Goal: Task Accomplishment & Management: Manage account settings

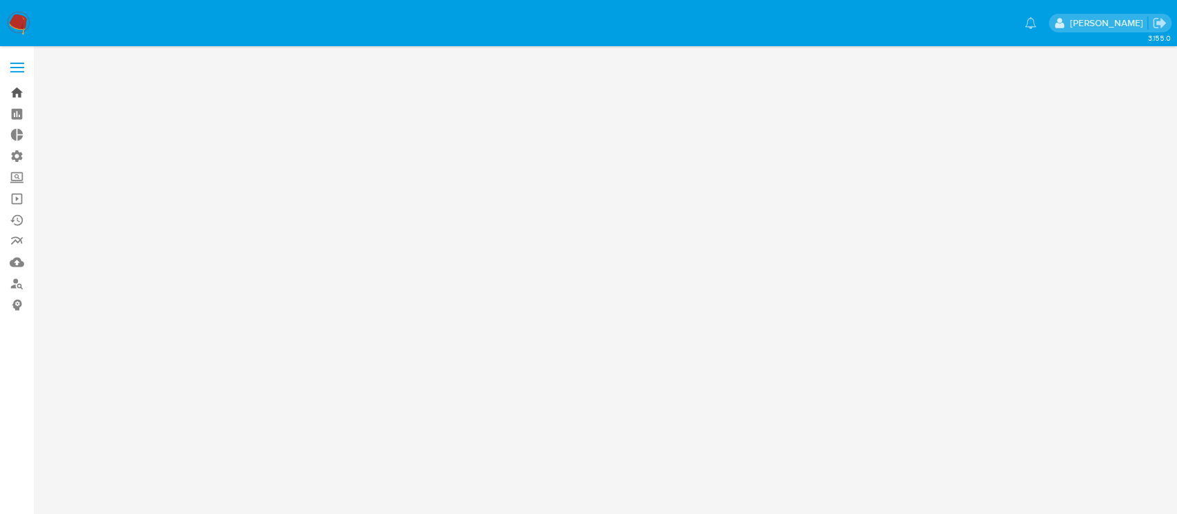
drag, startPoint x: 0, startPoint y: 0, endPoint x: 17, endPoint y: 92, distance: 93.3
click at [17, 92] on link "Bandeja" at bounding box center [82, 92] width 164 height 21
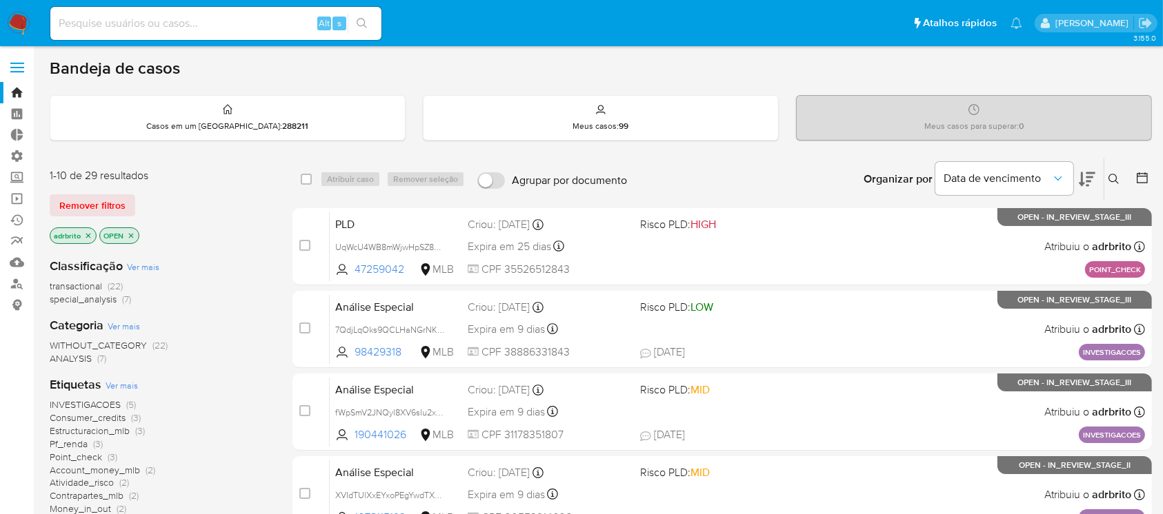
click at [85, 233] on icon "close-filter" at bounding box center [88, 236] width 8 height 8
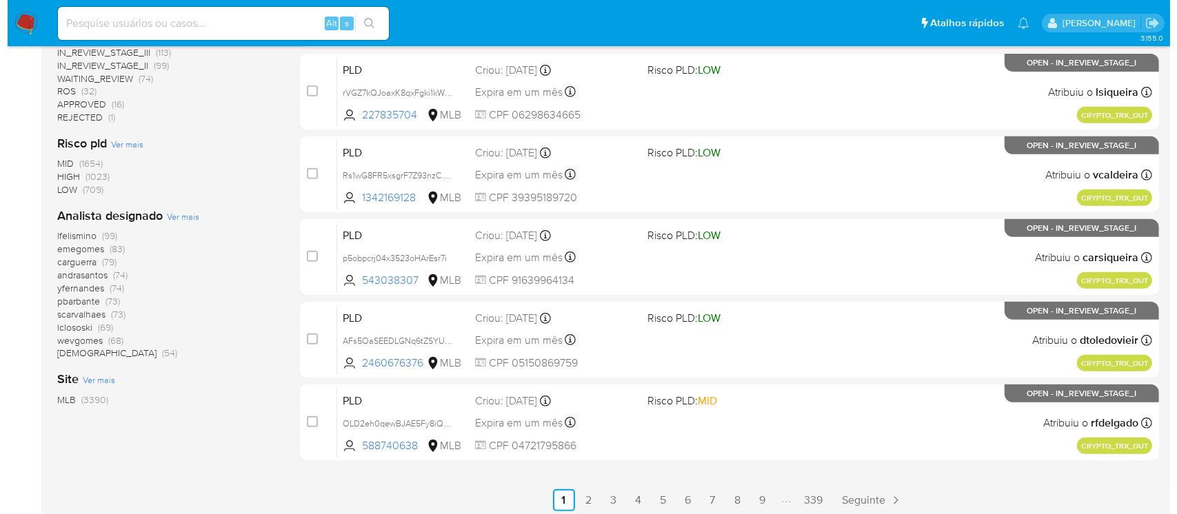
scroll to position [574, 0]
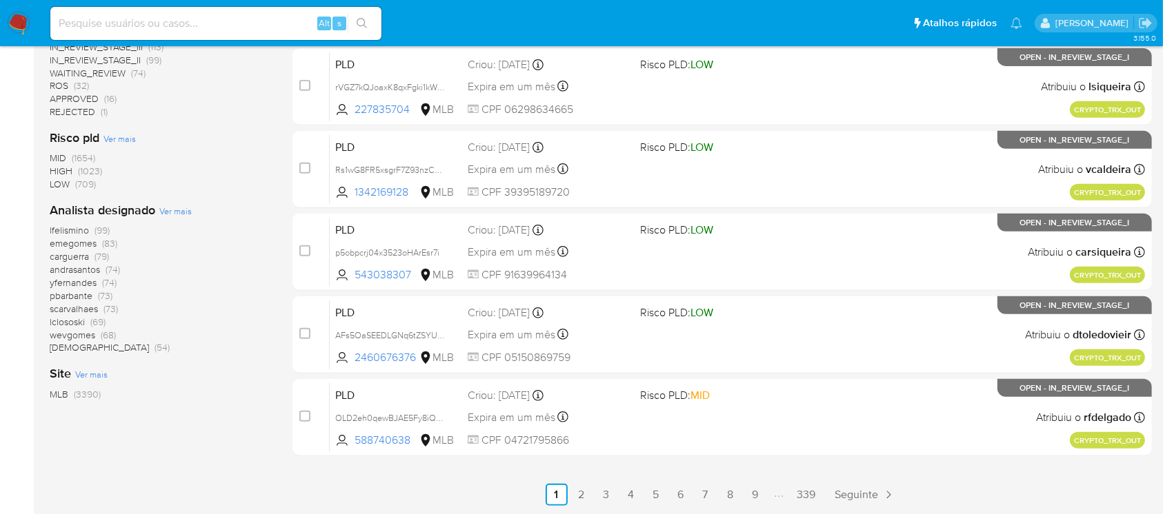
click at [177, 214] on span "Ver mais" at bounding box center [175, 211] width 32 height 12
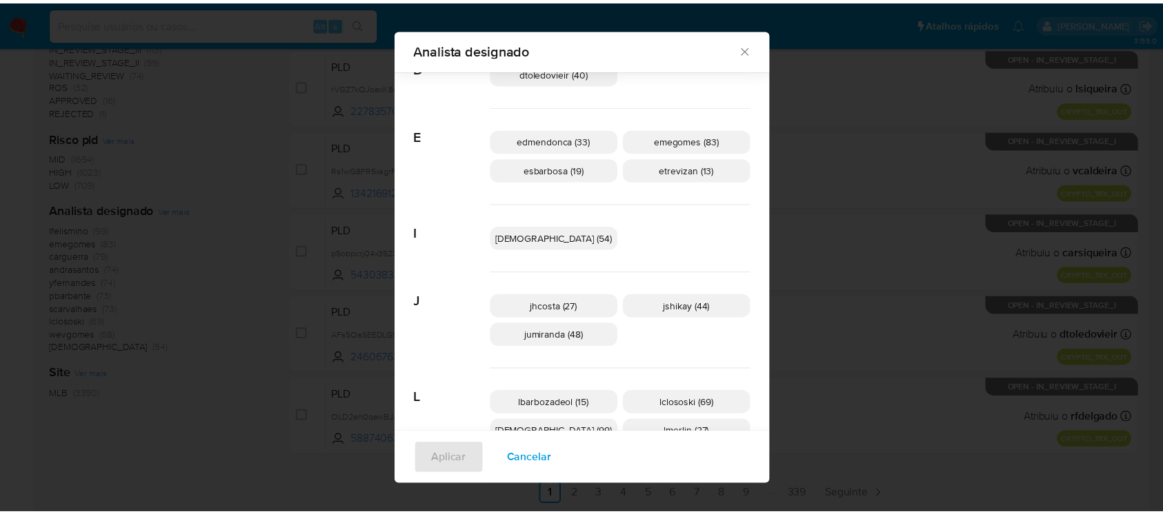
scroll to position [257, 0]
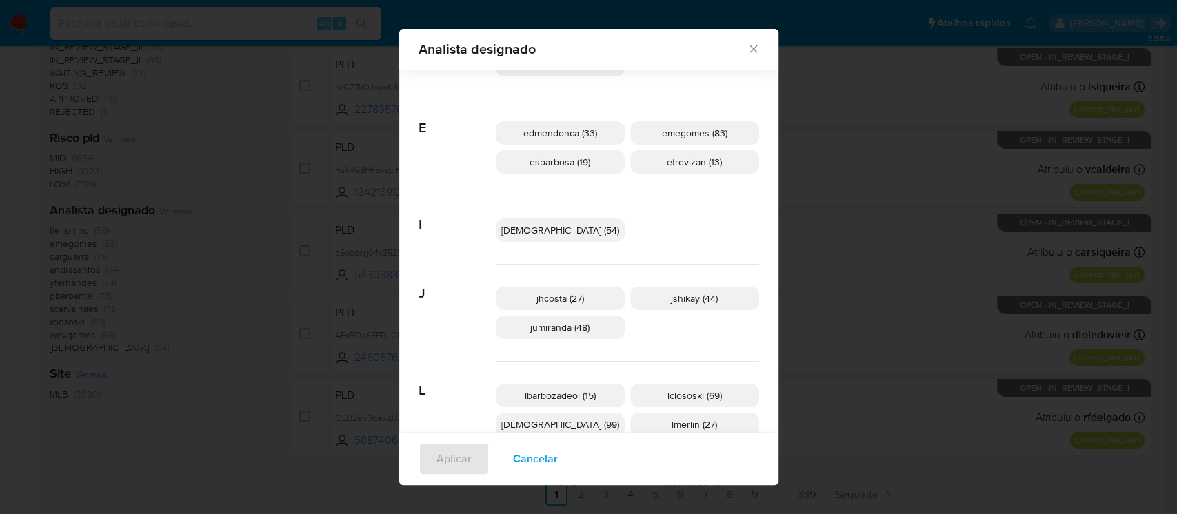
click at [574, 328] on span "jumiranda (48)" at bounding box center [559, 328] width 59 height 14
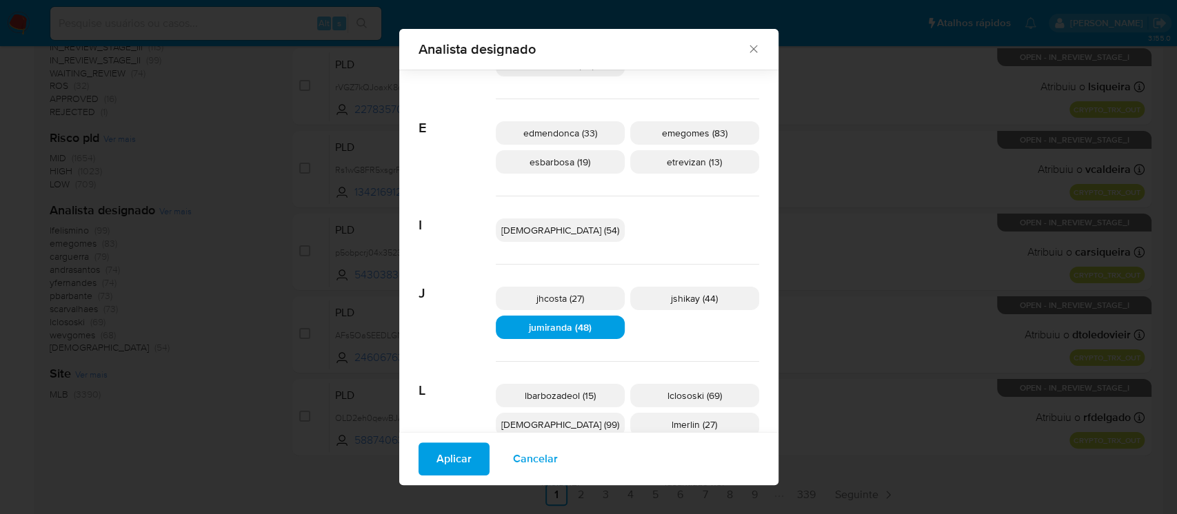
click at [472, 461] on span "Aplicar" at bounding box center [454, 459] width 35 height 30
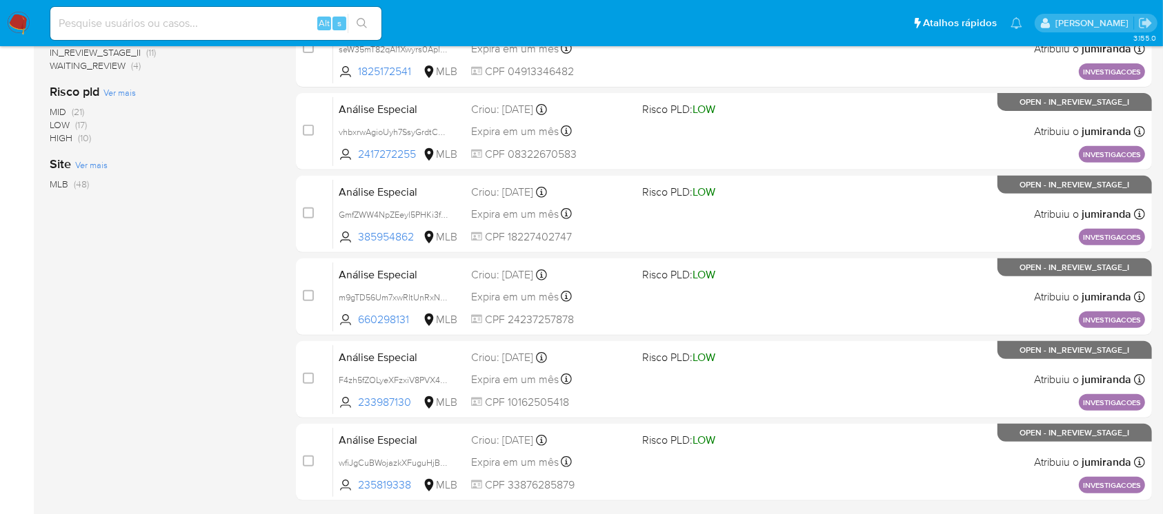
scroll to position [574, 0]
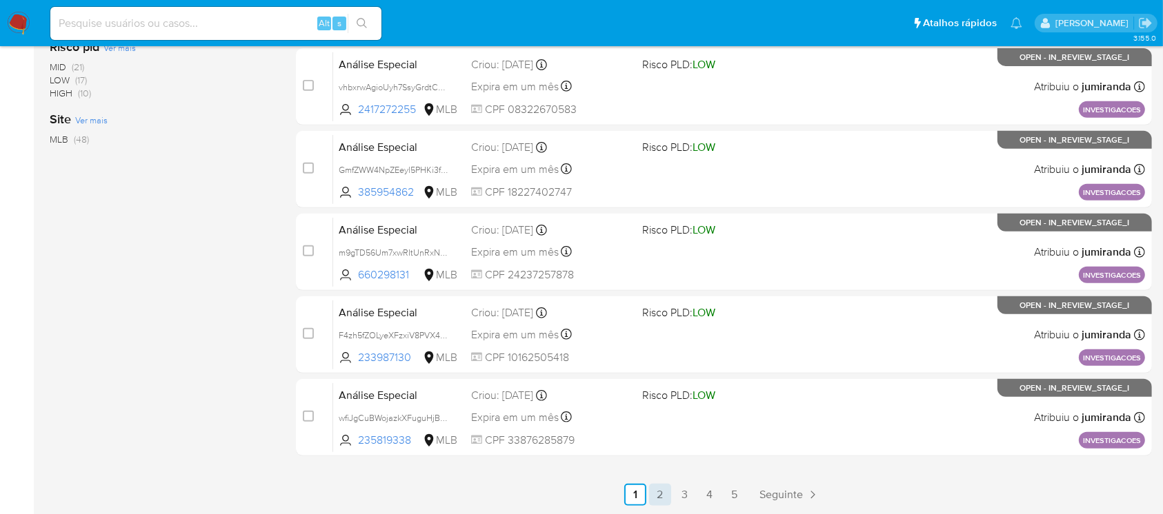
click at [659, 503] on link "2" at bounding box center [660, 495] width 22 height 22
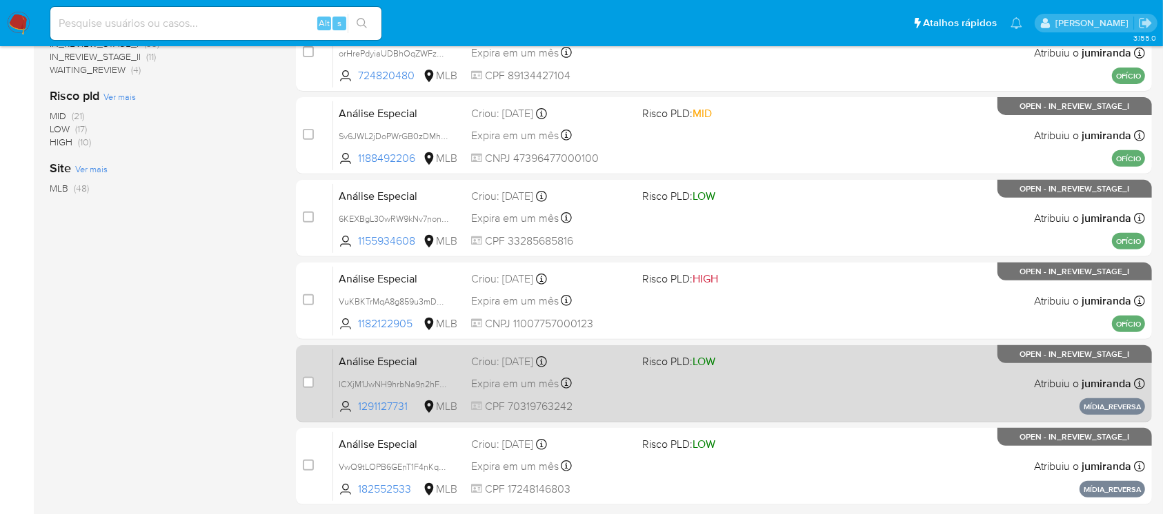
scroll to position [574, 0]
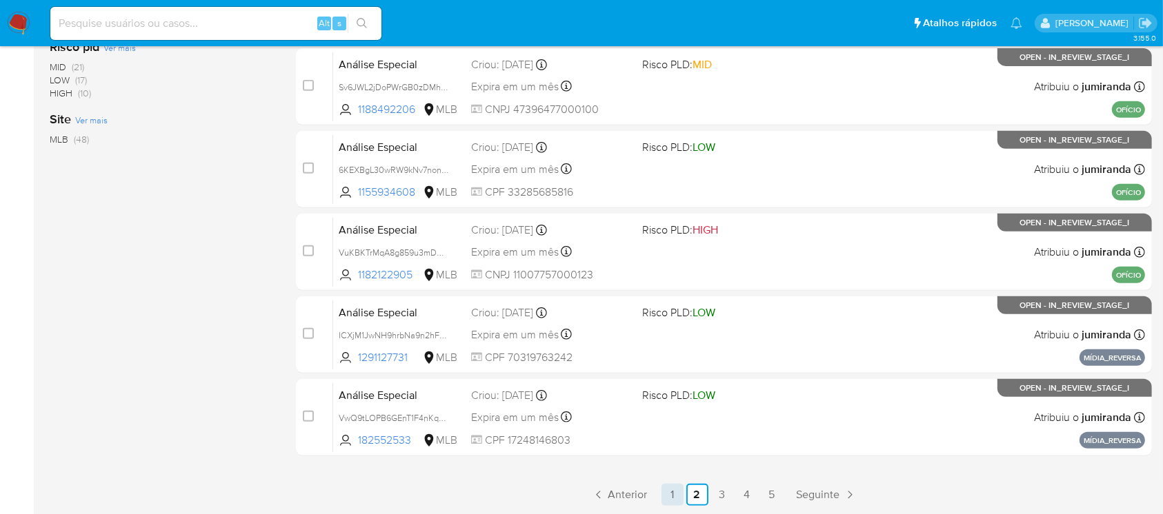
click at [668, 497] on link "1" at bounding box center [672, 495] width 22 height 22
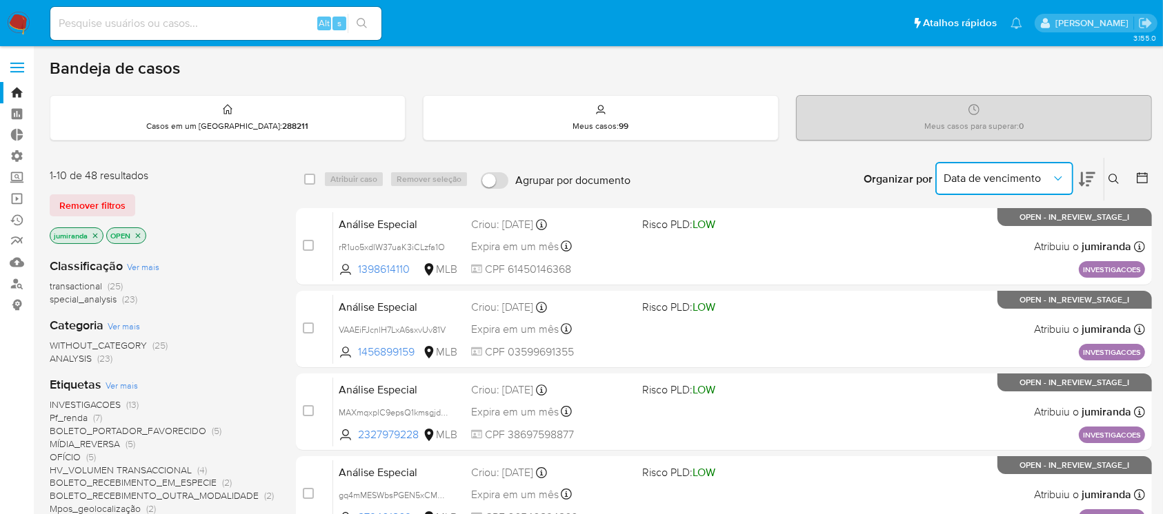
click at [1051, 183] on icon "Organizar por" at bounding box center [1058, 179] width 14 height 14
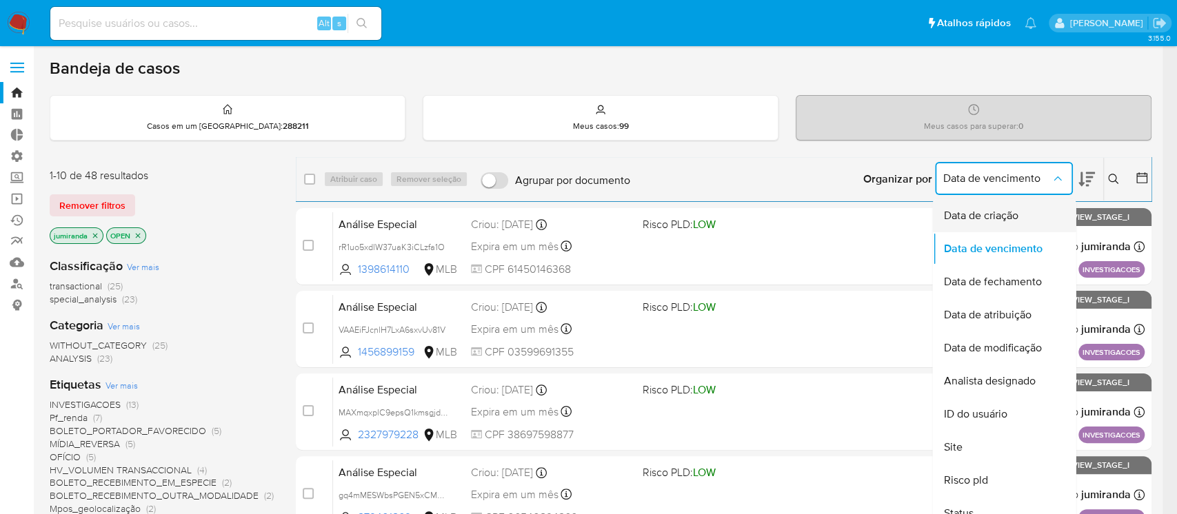
click at [1016, 212] on span "Data de criação" at bounding box center [980, 216] width 74 height 14
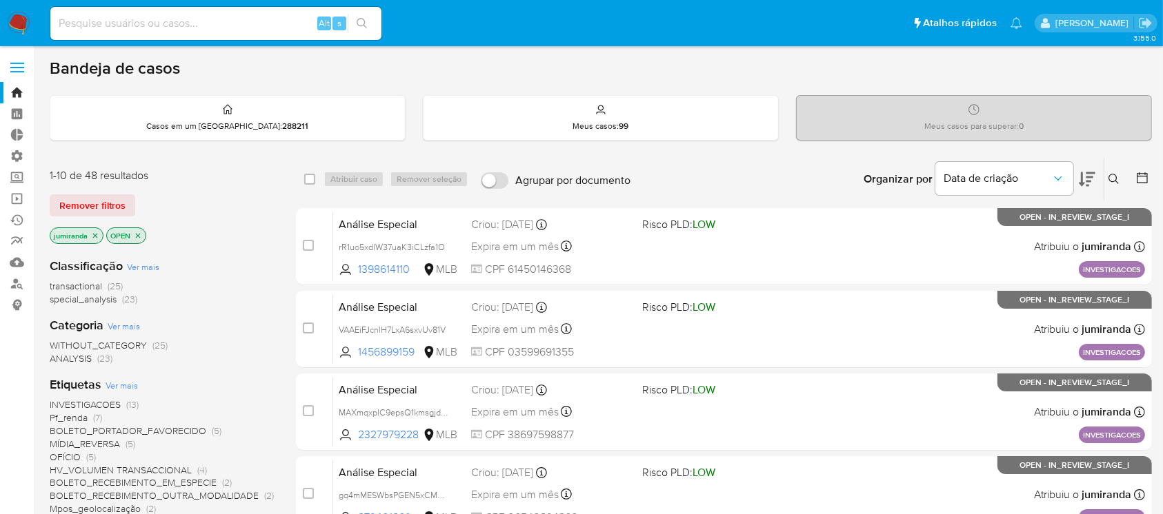
click at [1081, 181] on icon at bounding box center [1086, 179] width 17 height 14
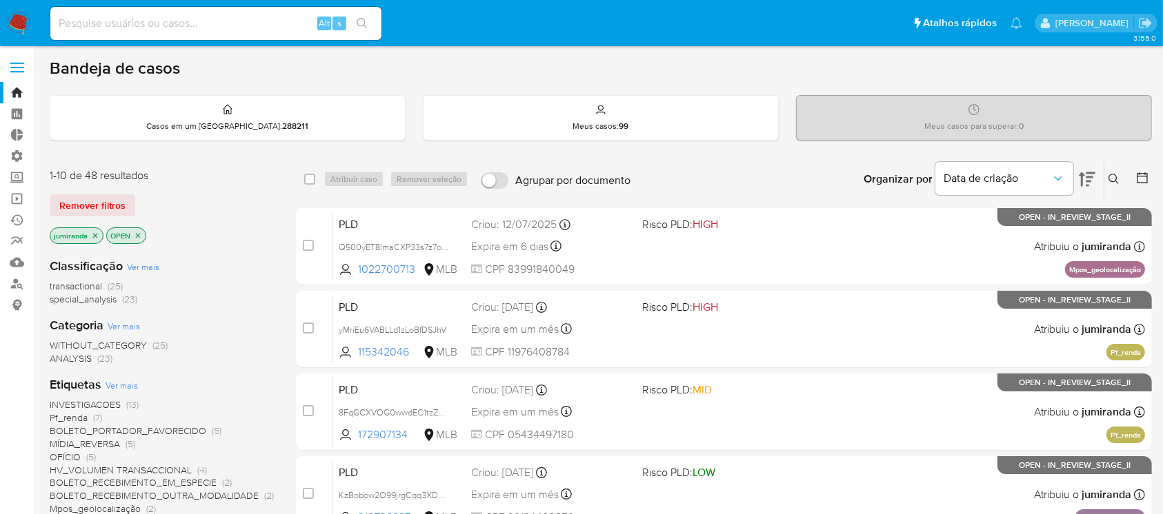
click at [92, 237] on icon "close-filter" at bounding box center [95, 236] width 8 height 8
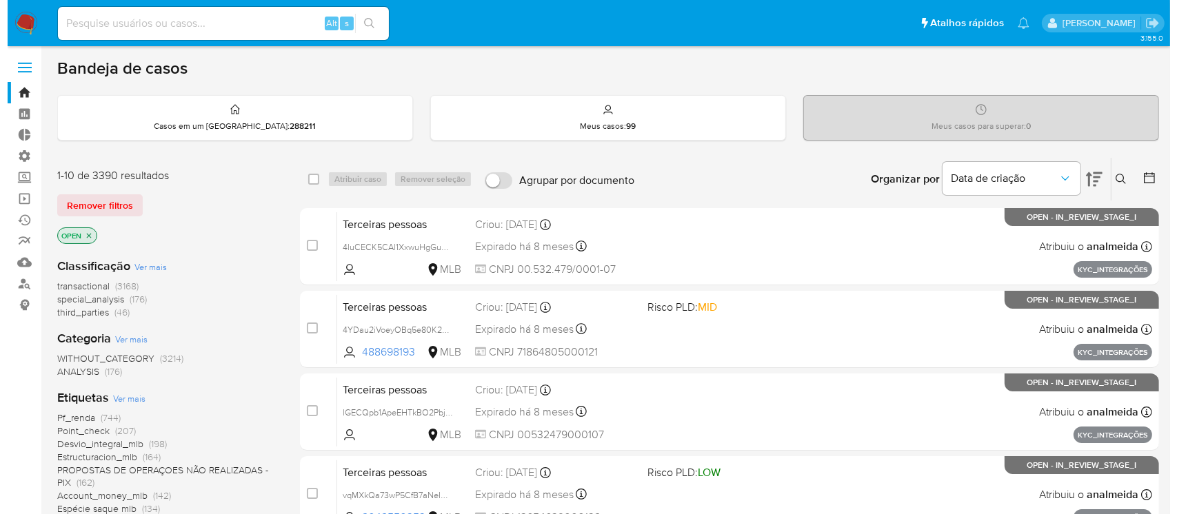
scroll to position [574, 0]
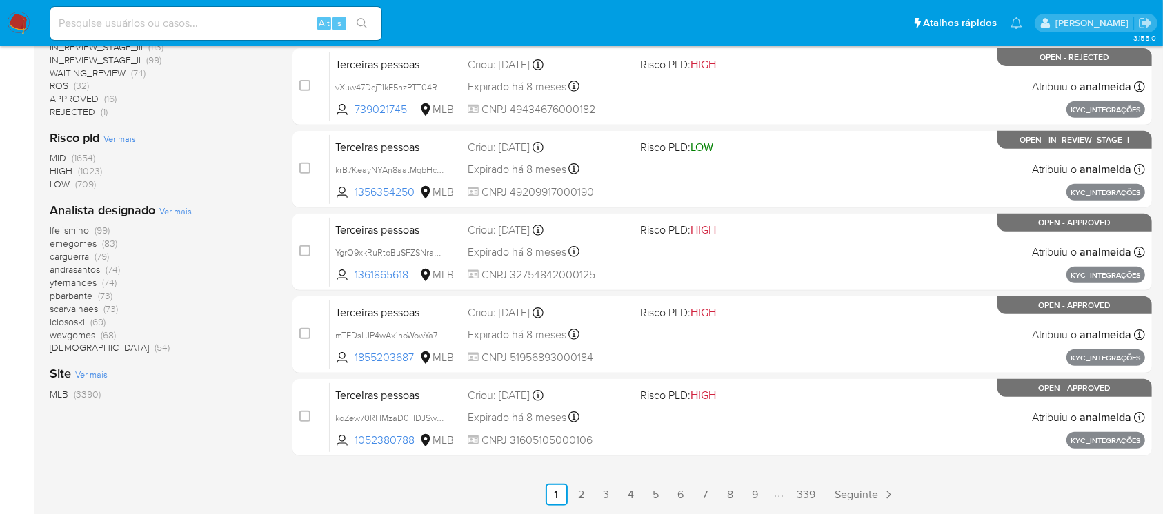
click at [177, 216] on span "Ver mais" at bounding box center [175, 211] width 32 height 12
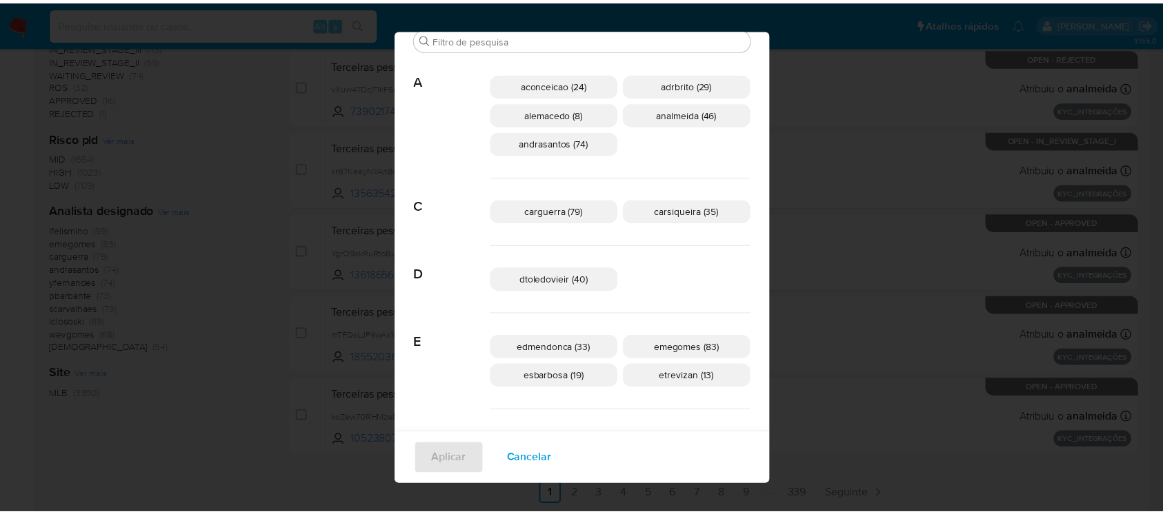
scroll to position [0, 0]
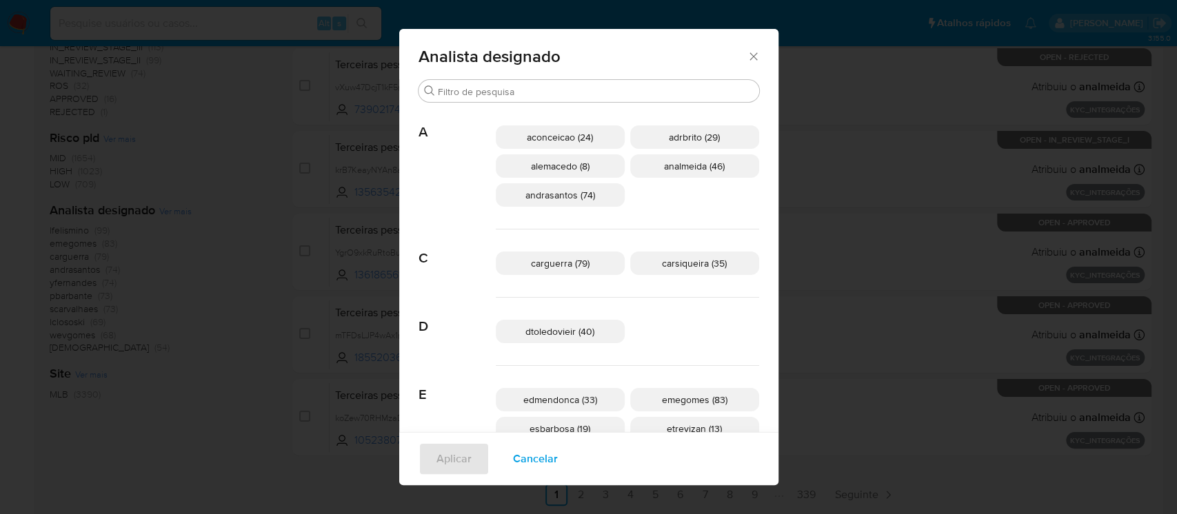
click at [593, 136] on span "aconceicao (24)" at bounding box center [560, 137] width 66 height 14
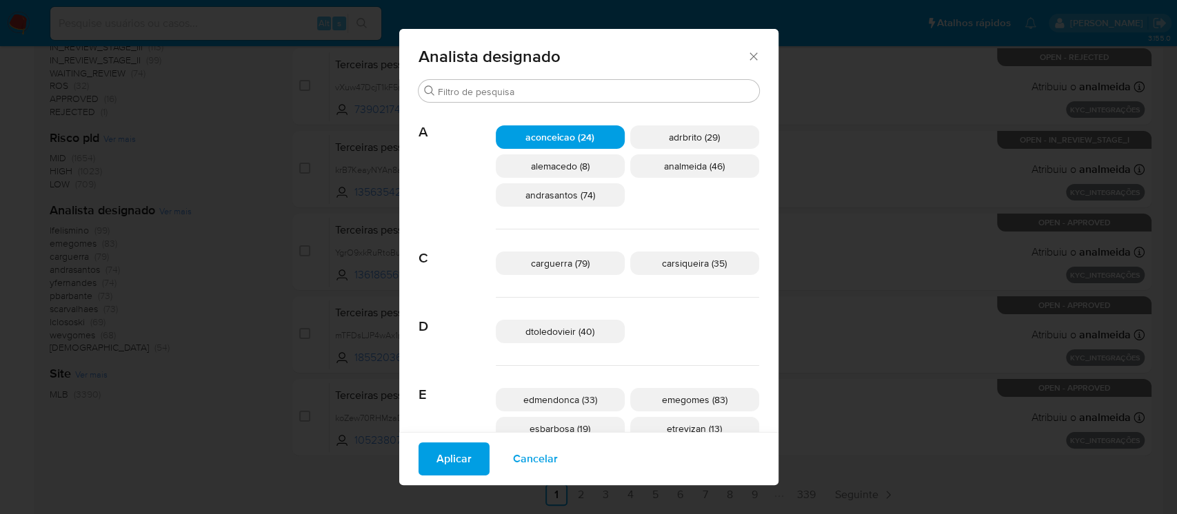
click at [747, 57] on icon "Fechar" at bounding box center [754, 57] width 14 height 14
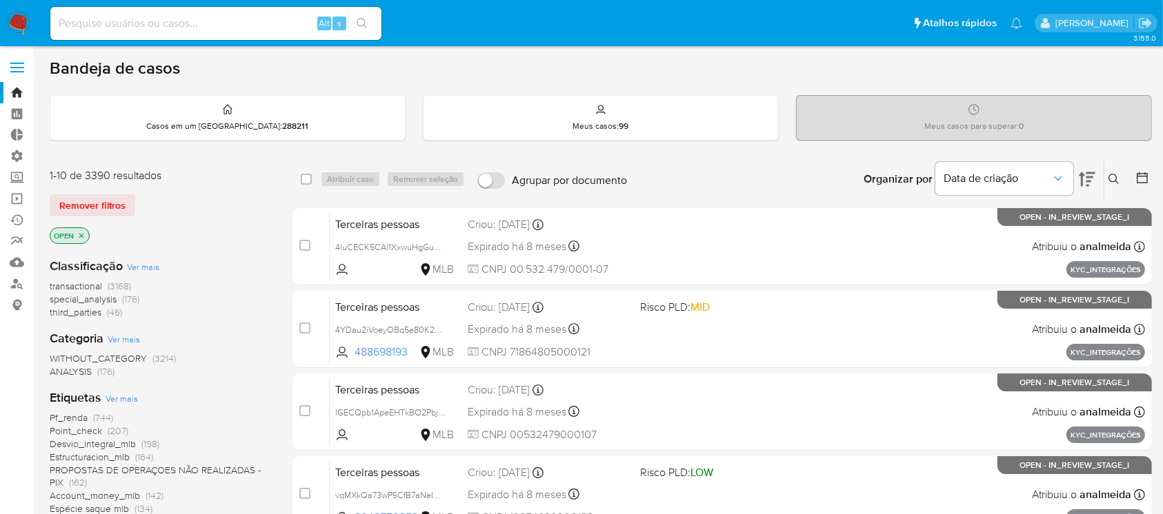
click at [1142, 172] on icon at bounding box center [1141, 177] width 11 height 11
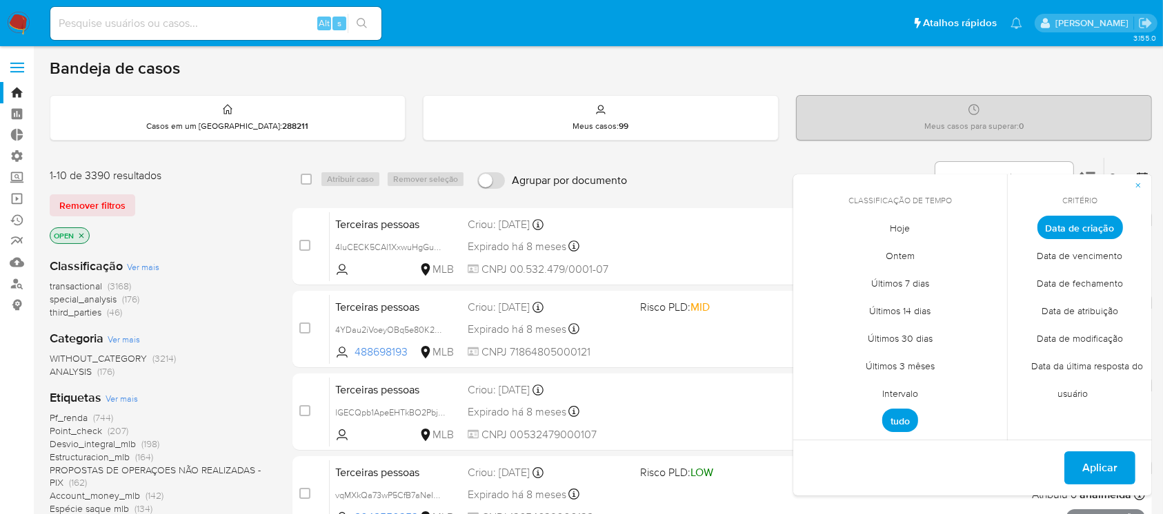
click at [912, 390] on span "Intervalo" at bounding box center [899, 394] width 65 height 28
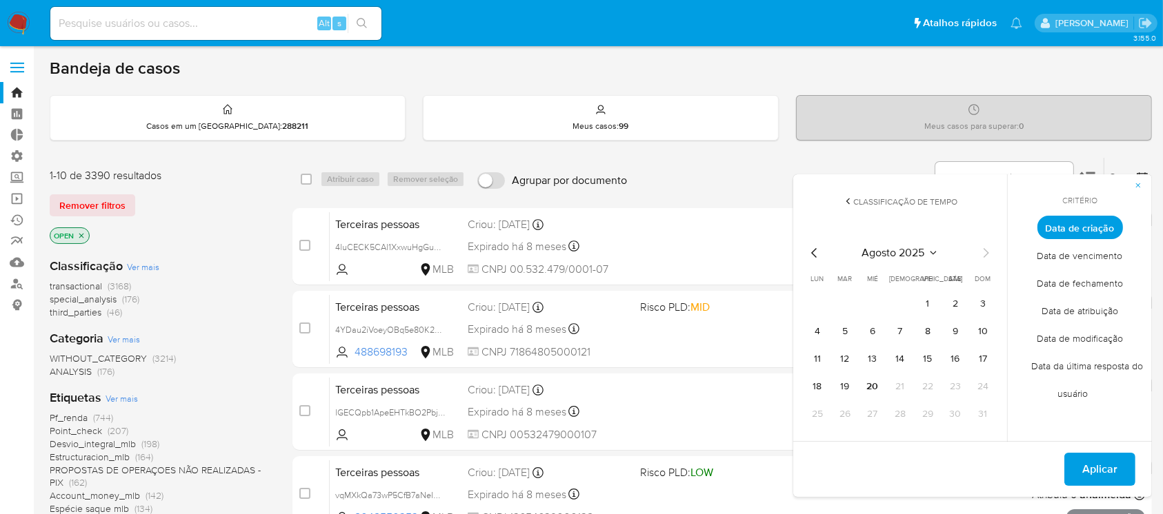
click at [816, 245] on icon "Mes anterior" at bounding box center [814, 253] width 17 height 17
click at [852, 306] on button "1" at bounding box center [845, 304] width 22 height 22
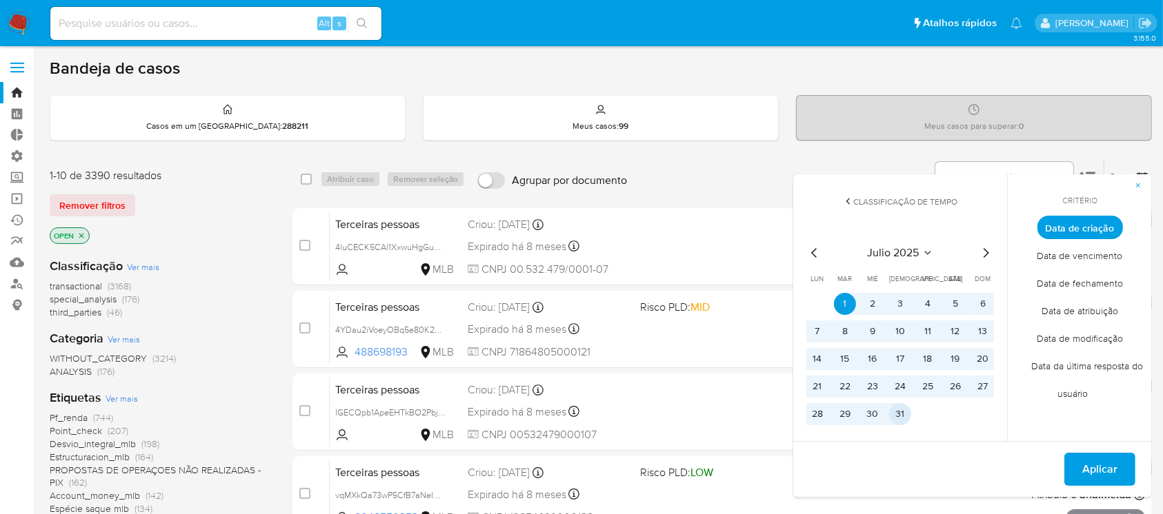
click at [905, 412] on button "31" at bounding box center [900, 414] width 22 height 22
click at [1095, 470] on span "Aplicar" at bounding box center [1099, 469] width 35 height 30
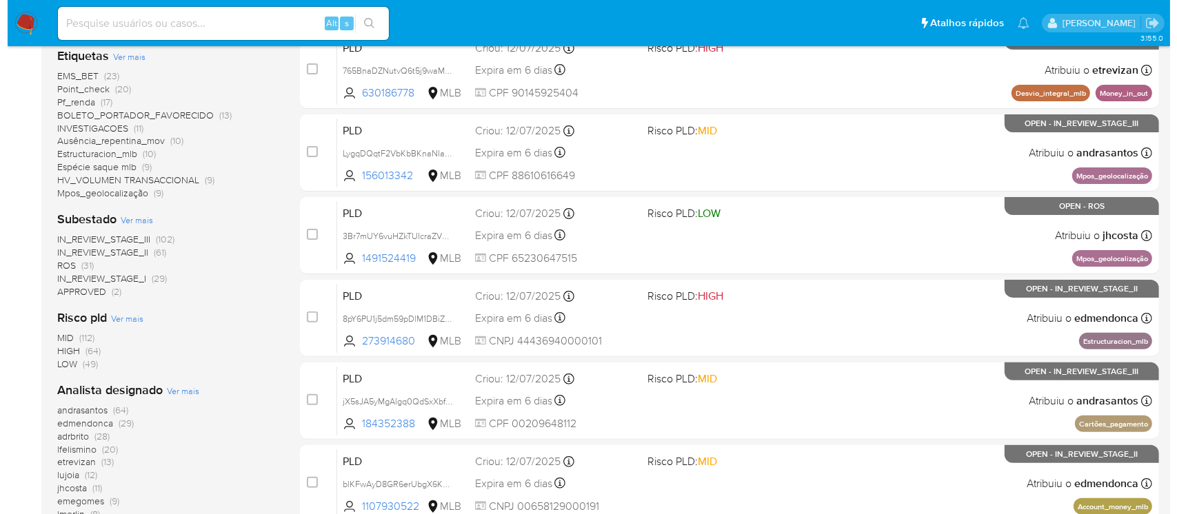
scroll to position [574, 0]
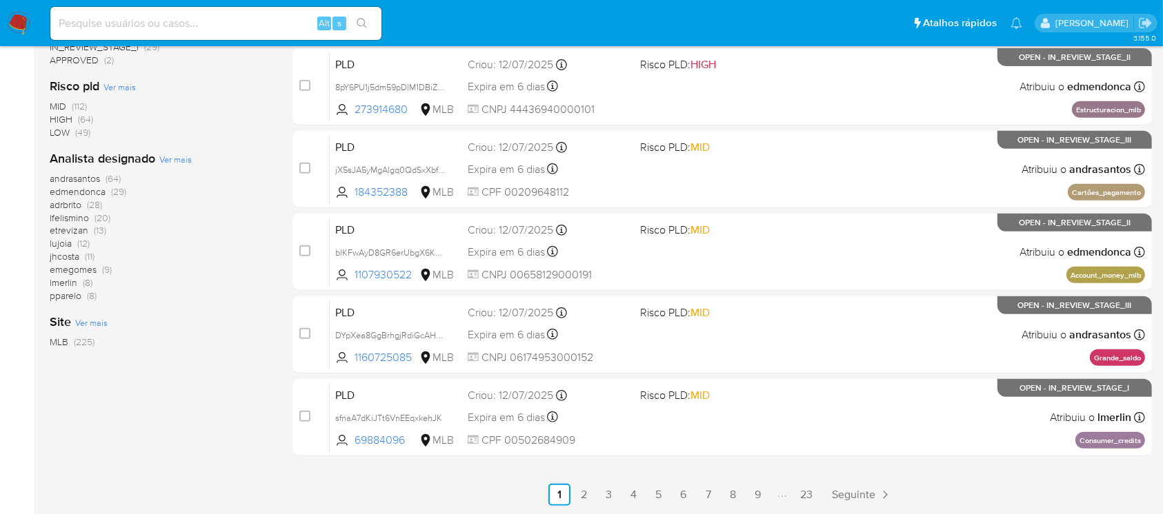
click at [177, 159] on span "Ver mais" at bounding box center [175, 159] width 32 height 12
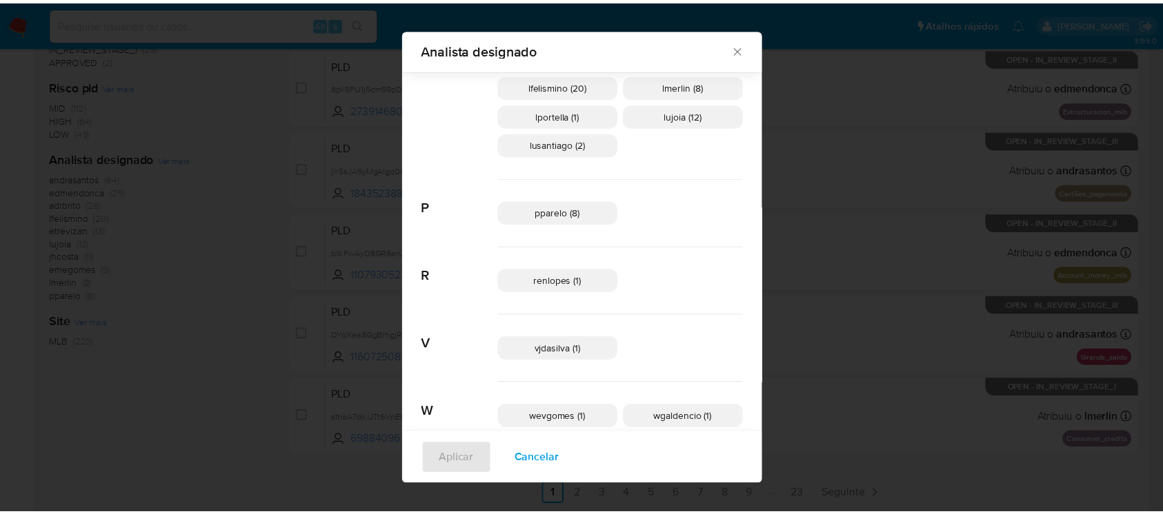
scroll to position [545, 0]
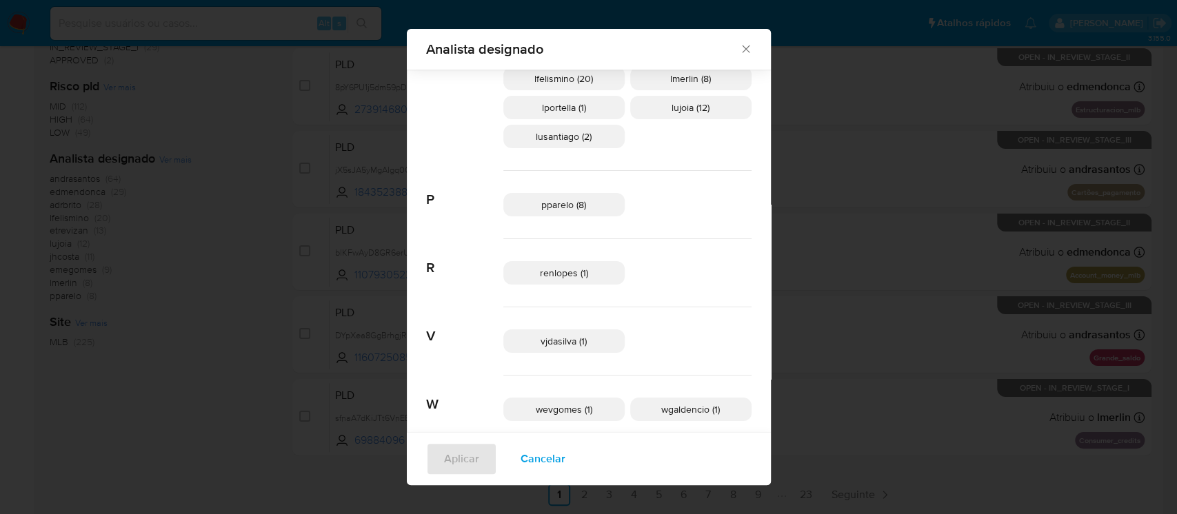
click at [739, 47] on icon "Fechar" at bounding box center [746, 49] width 14 height 14
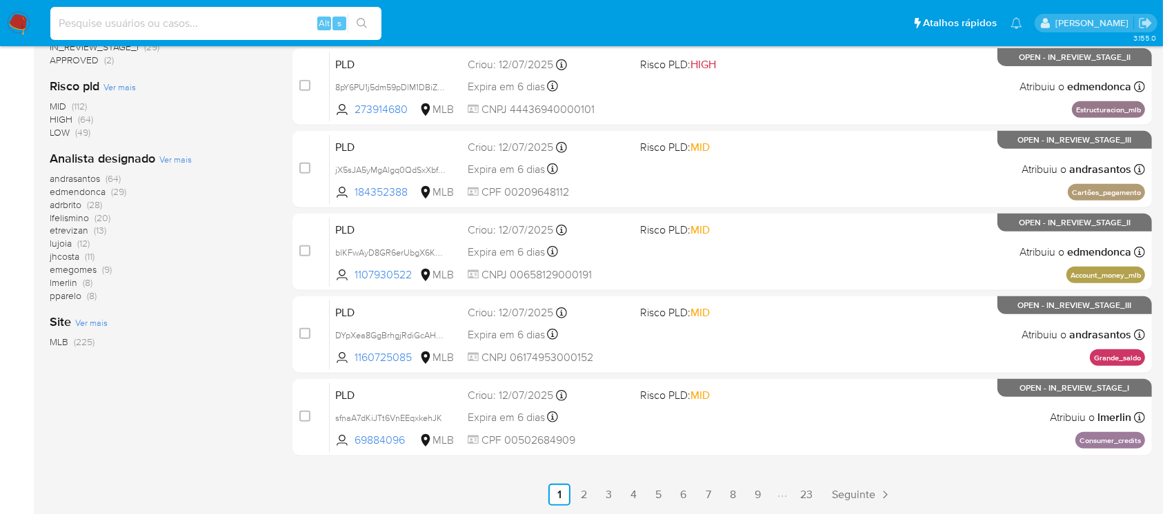
click at [214, 14] on input at bounding box center [215, 23] width 331 height 18
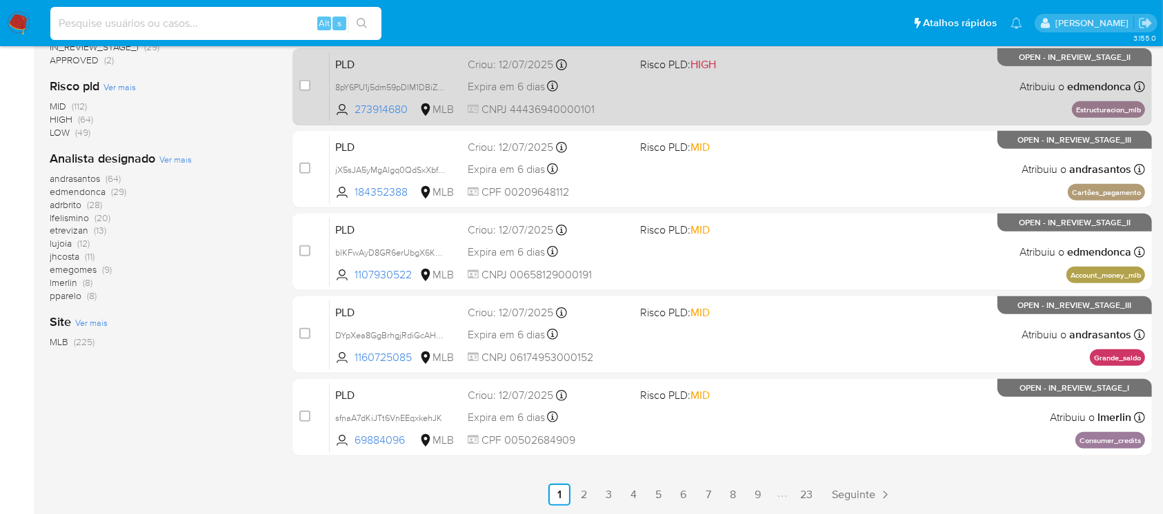
paste input "bQtnWkep2XzPEChQKxt090Ij"
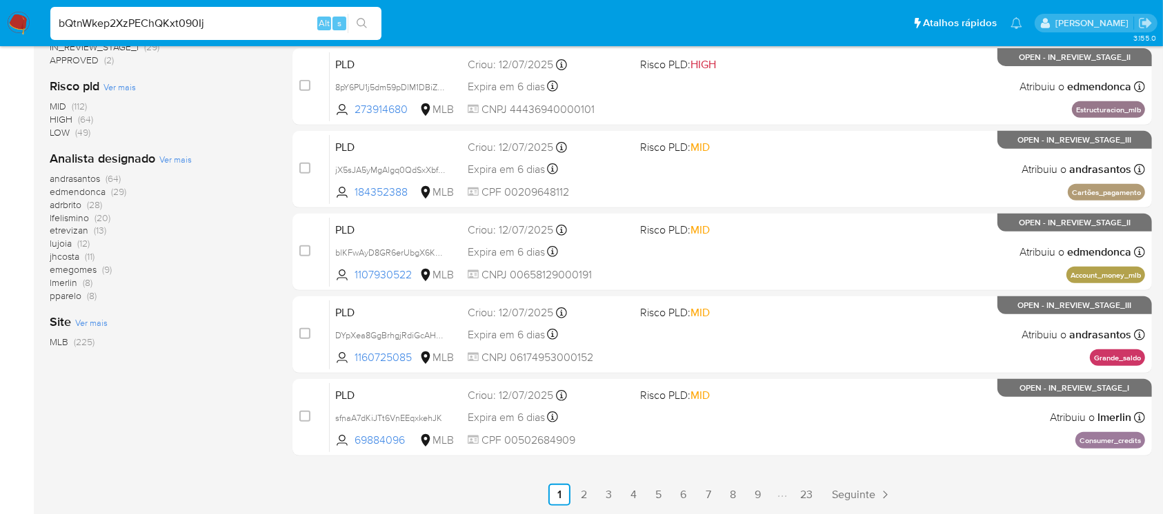
type input "bQtnWkep2XzPEChQKxt090Ij"
click at [364, 23] on icon "search-icon" at bounding box center [362, 23] width 10 height 10
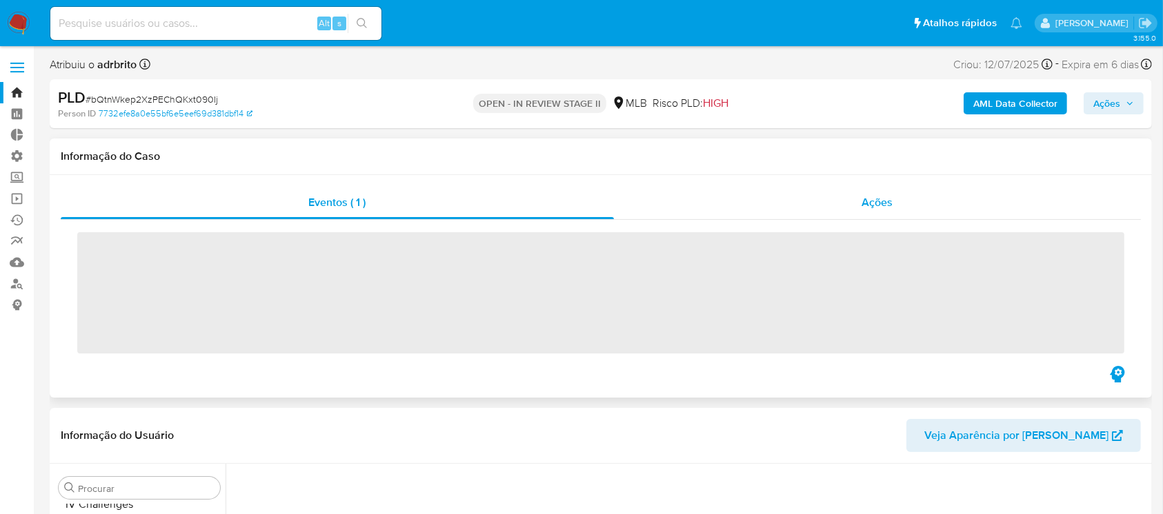
scroll to position [616, 0]
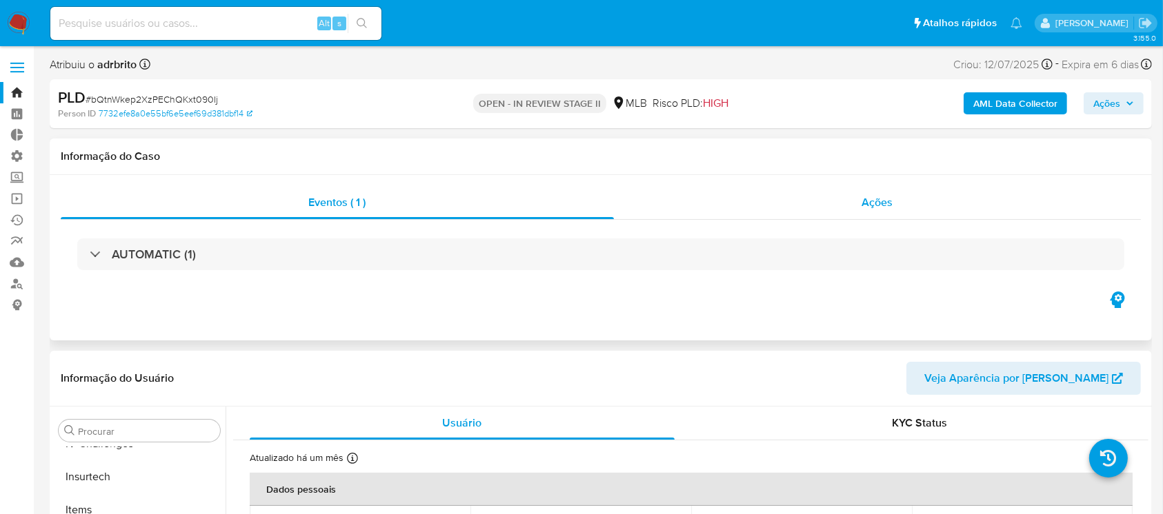
select select "10"
click at [872, 200] on span "Ações" at bounding box center [877, 202] width 31 height 16
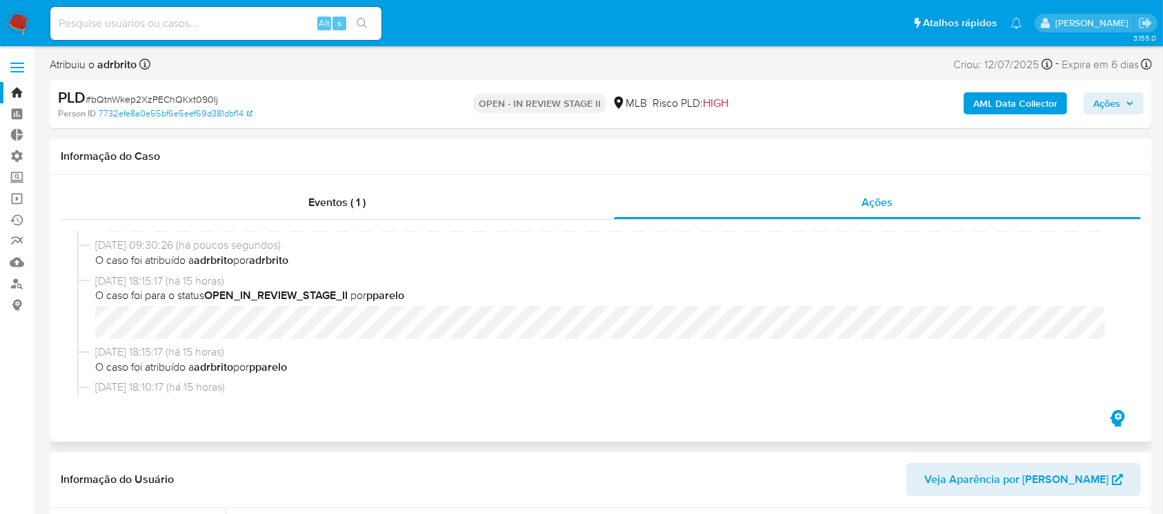
scroll to position [0, 0]
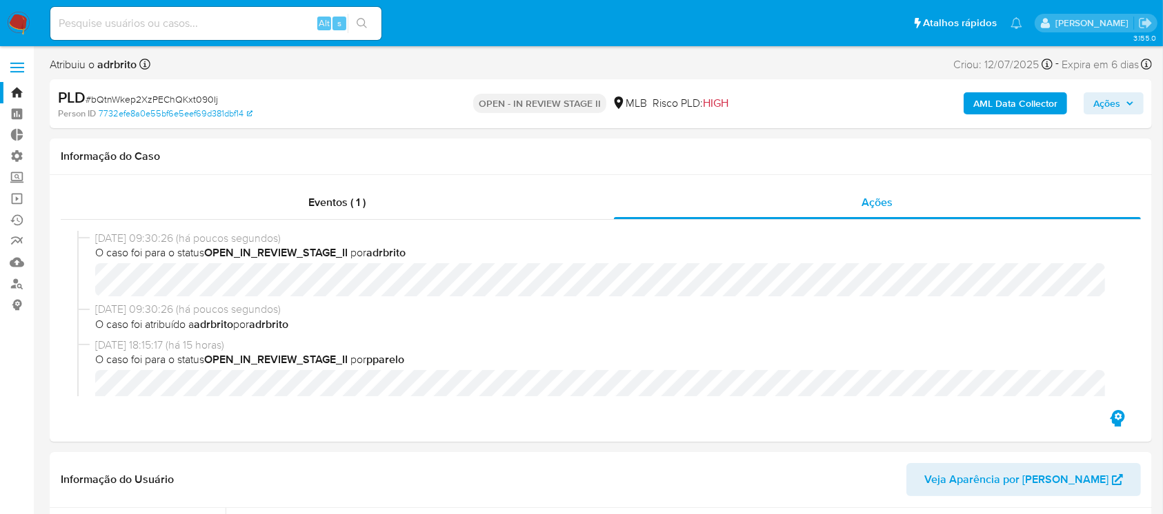
click at [19, 90] on link "Bandeja" at bounding box center [82, 92] width 164 height 21
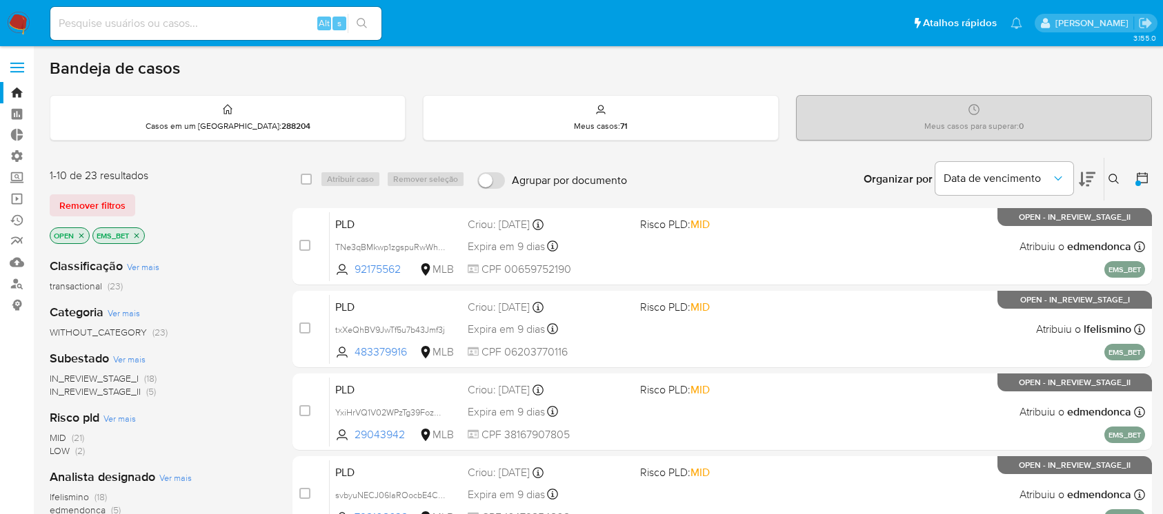
scroll to position [28, 0]
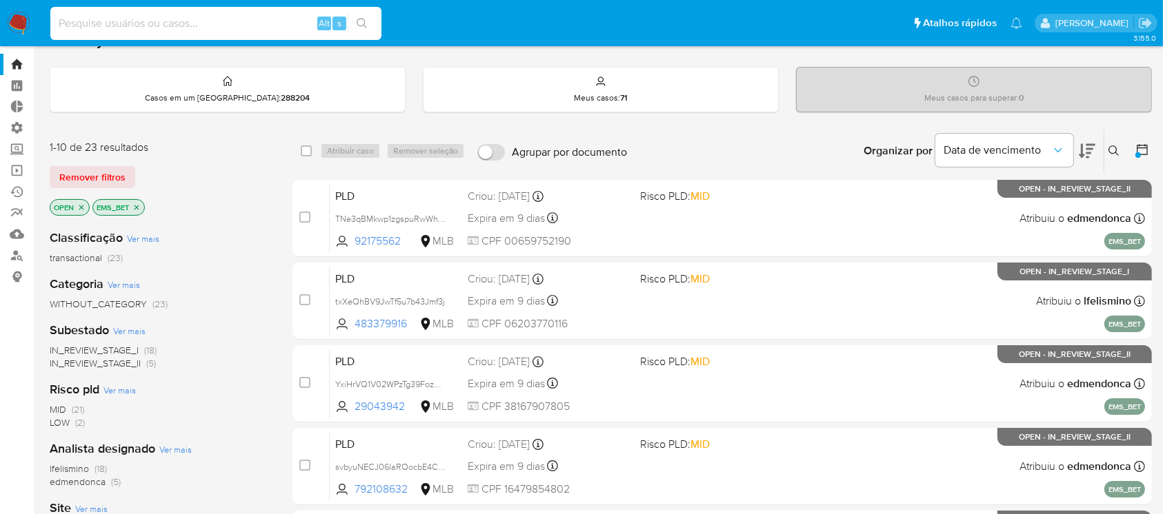
click at [171, 24] on input at bounding box center [215, 23] width 331 height 18
paste input "cdKGe0nMmJUKx4LTig5d5TK4"
type input "cdKGe0nMmJUKx4LTig5d5TK4"
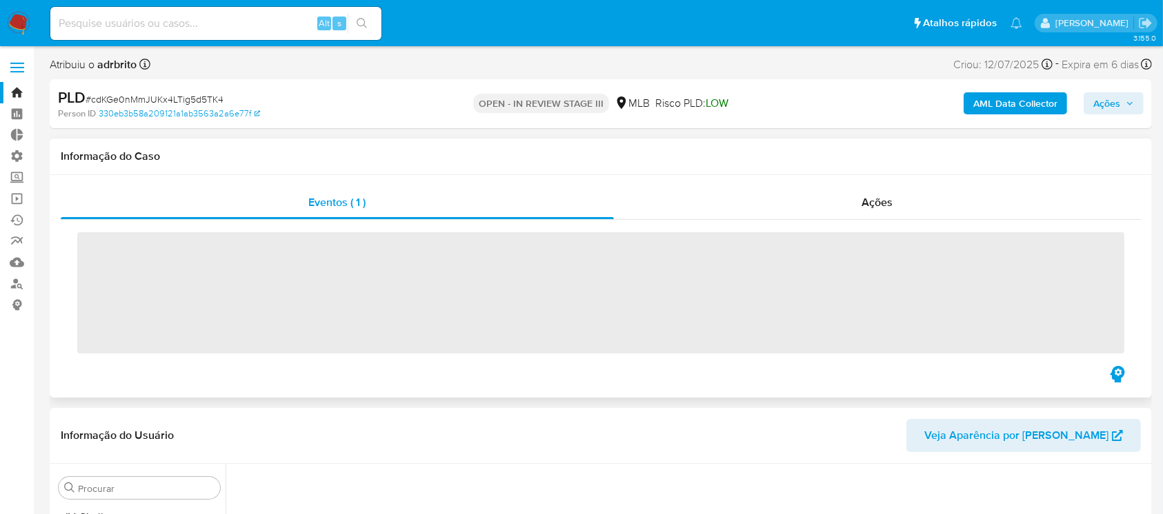
scroll to position [616, 0]
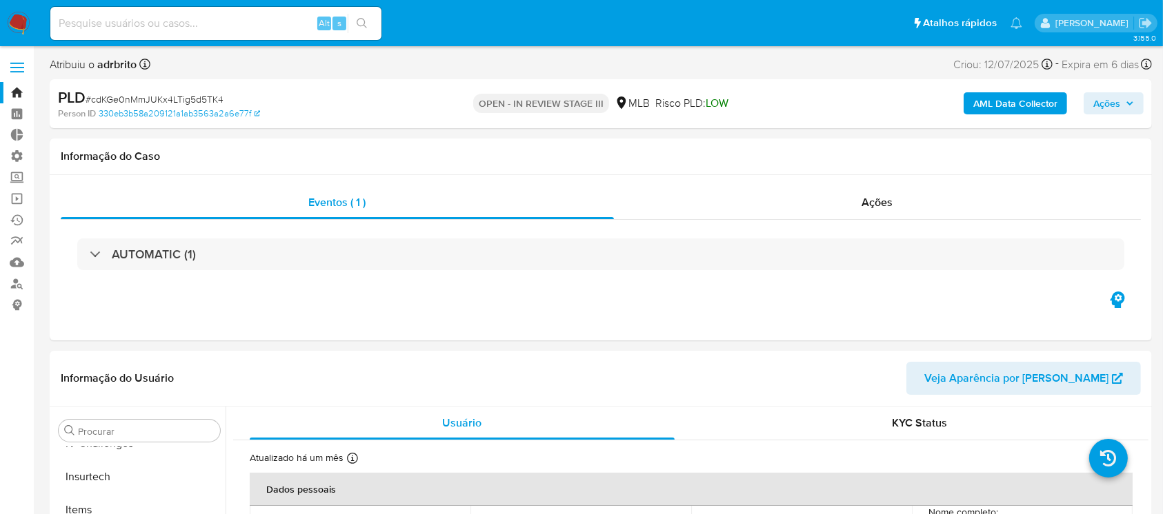
select select "10"
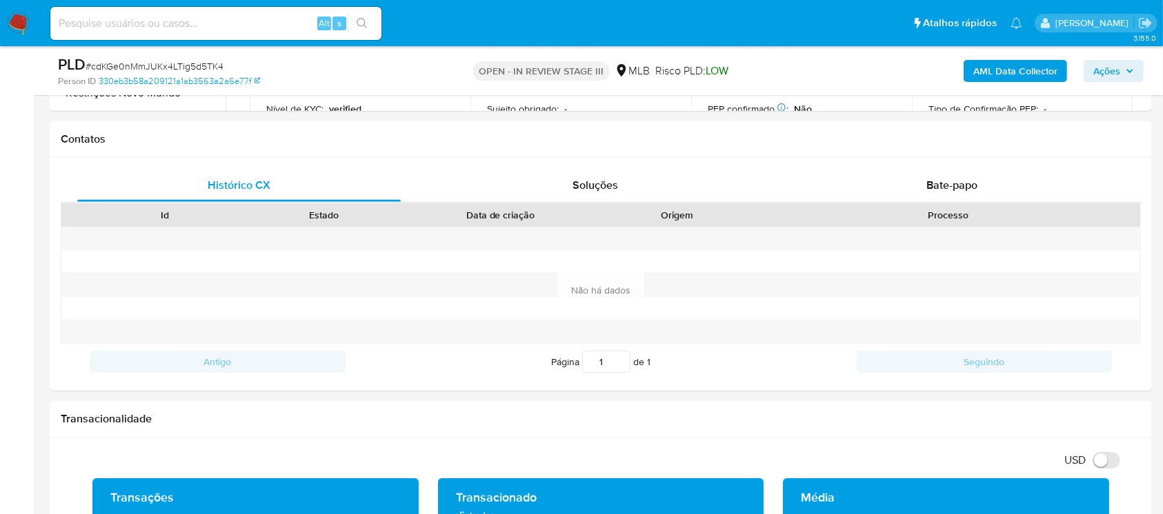
scroll to position [593, 0]
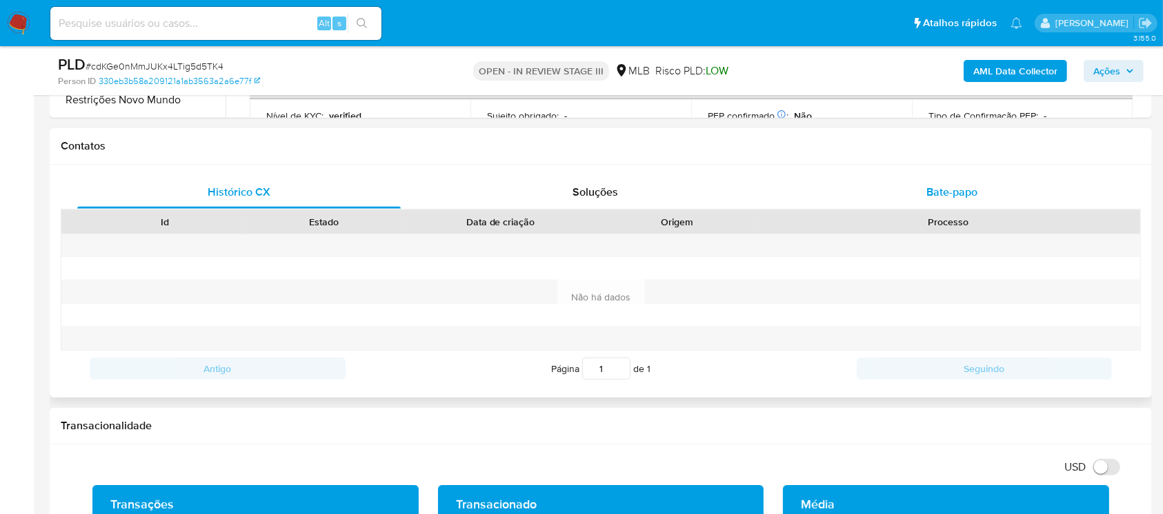
click at [956, 184] on span "Bate-papo" at bounding box center [951, 192] width 51 height 16
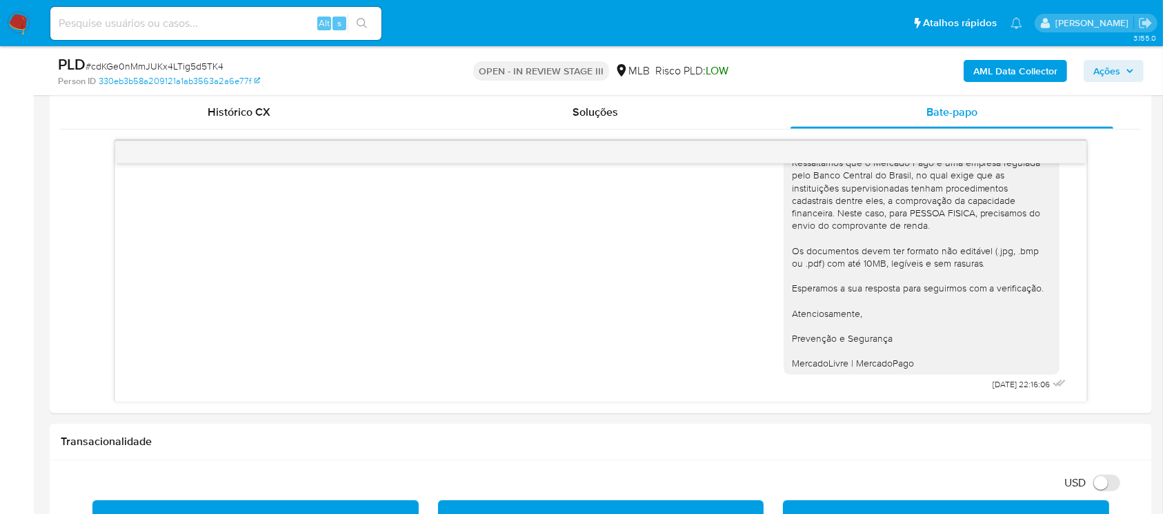
scroll to position [677, 0]
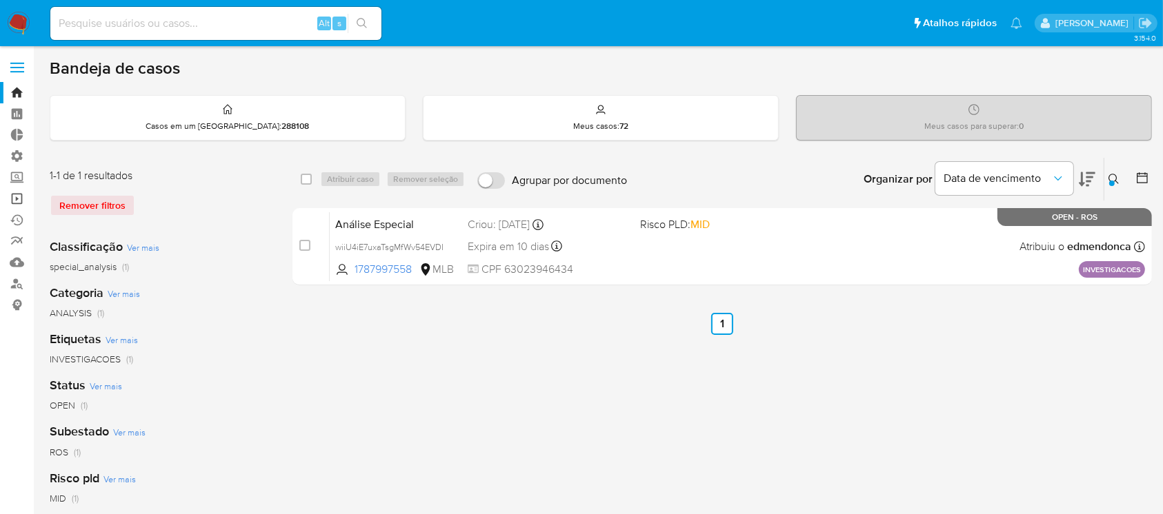
click at [17, 201] on link "Operações em massa" at bounding box center [82, 198] width 164 height 21
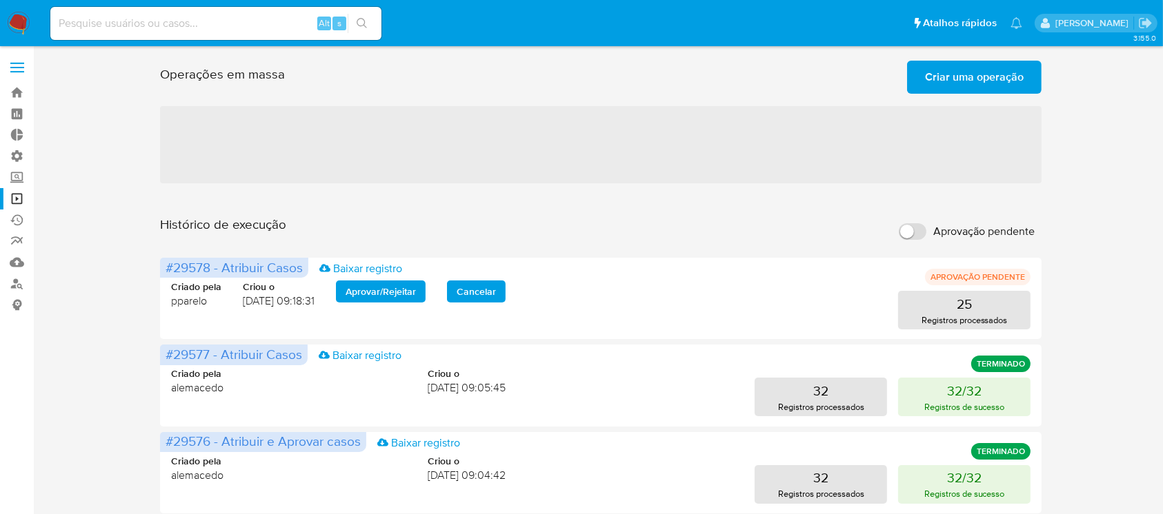
click at [959, 75] on span "Criar uma operação" at bounding box center [974, 77] width 99 height 30
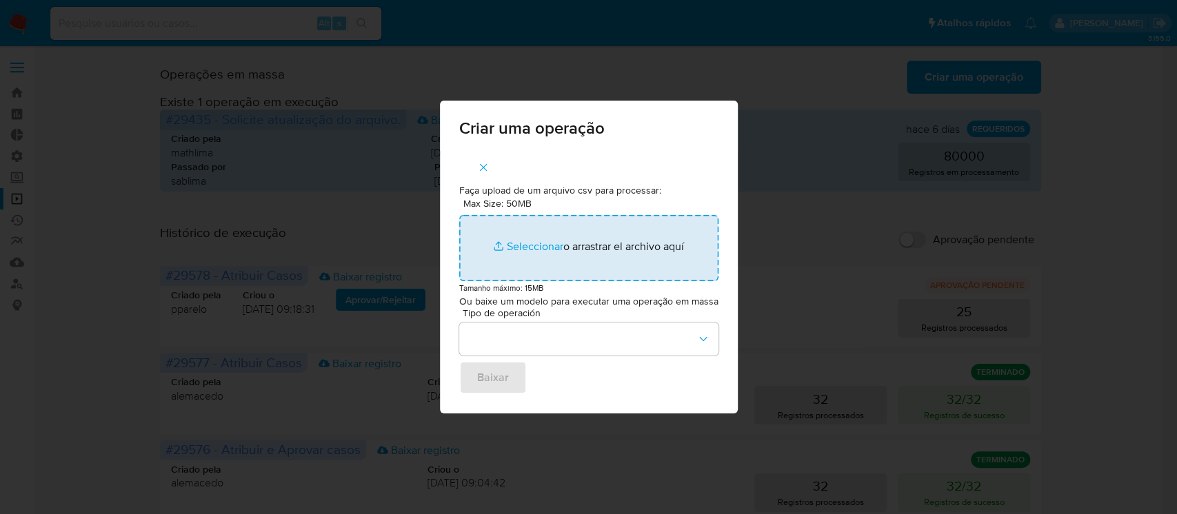
click at [538, 245] on input "Max Size: 50MB Seleccionar archivos" at bounding box center [588, 248] width 259 height 66
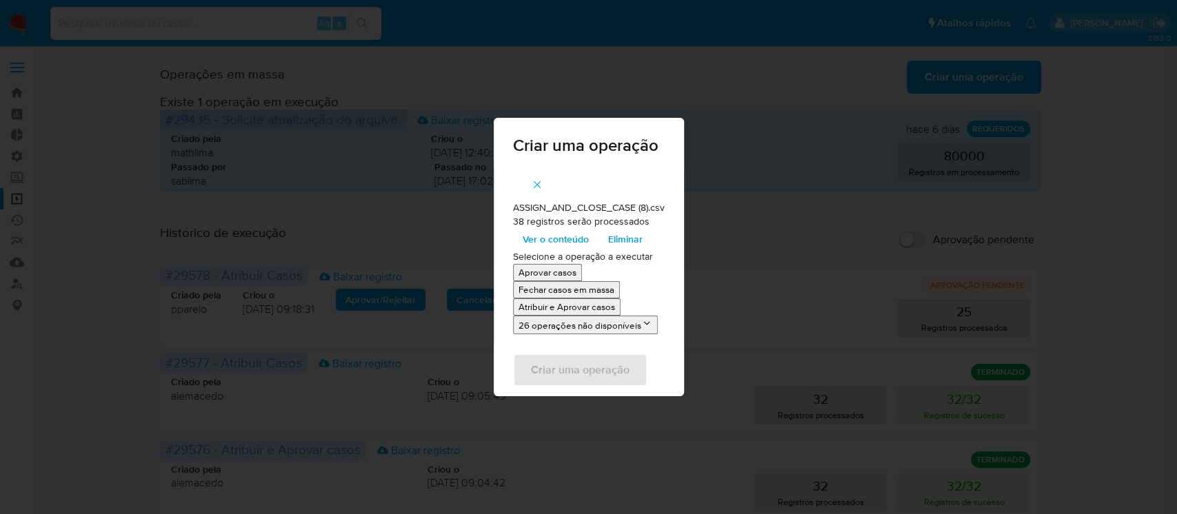
click at [565, 308] on p "Atribuir e Aprovar casos" at bounding box center [567, 307] width 97 height 13
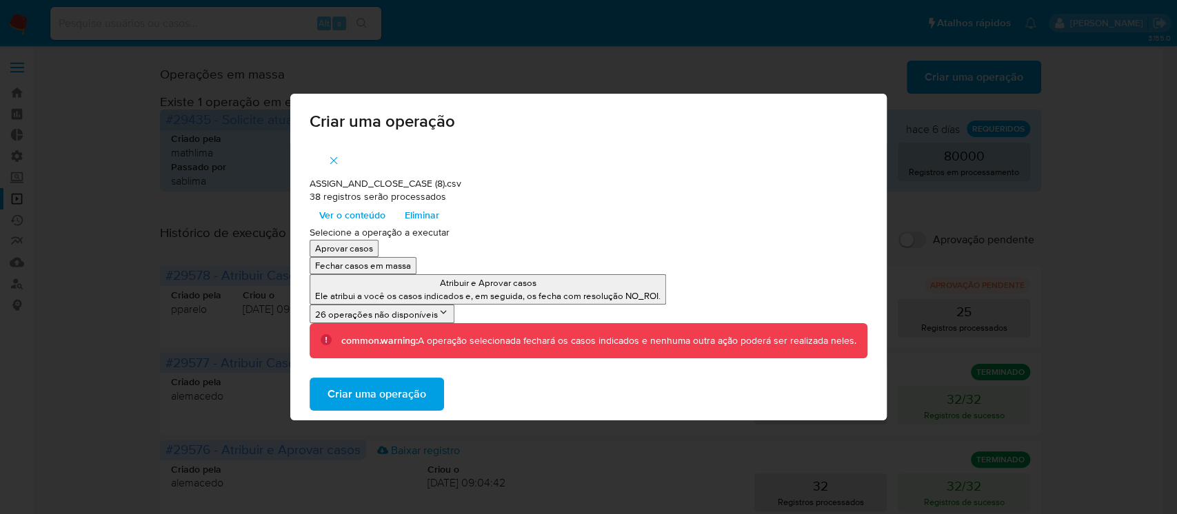
click at [408, 385] on span "Criar uma operação" at bounding box center [377, 394] width 99 height 30
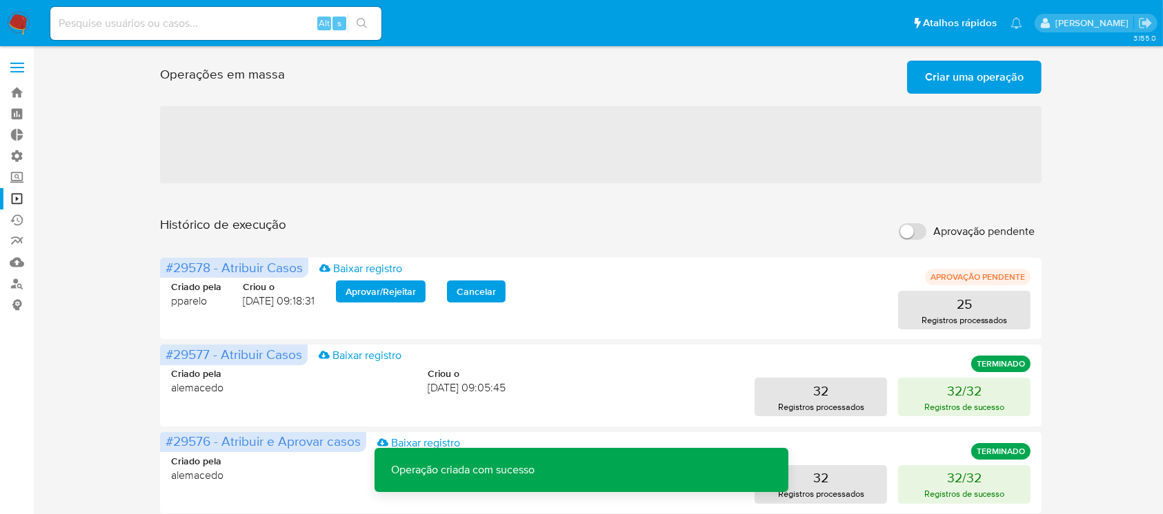
click at [963, 70] on span "Criar uma operação" at bounding box center [974, 77] width 99 height 30
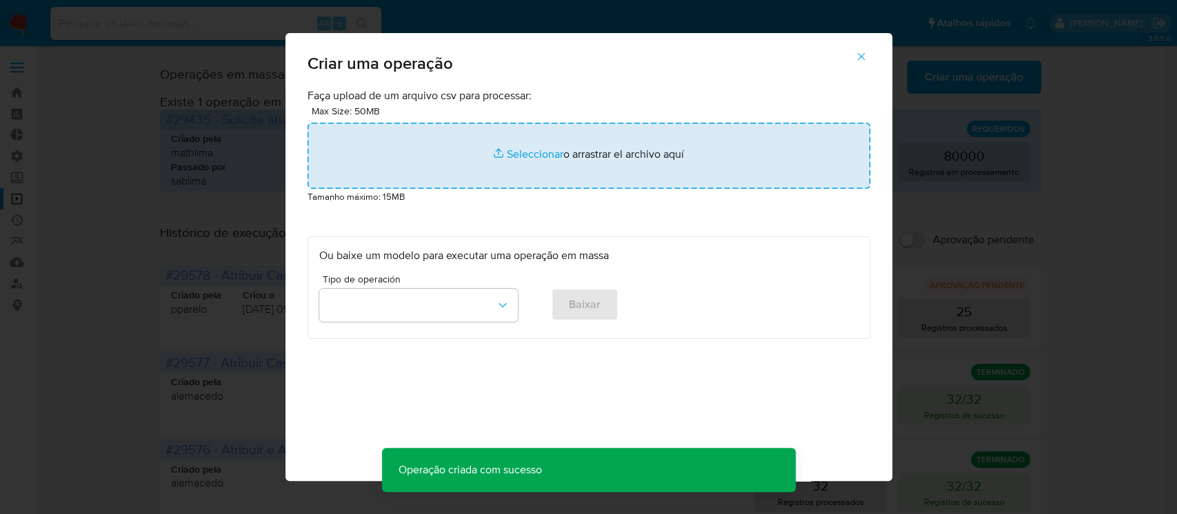
click at [542, 157] on input "file" at bounding box center [589, 156] width 563 height 66
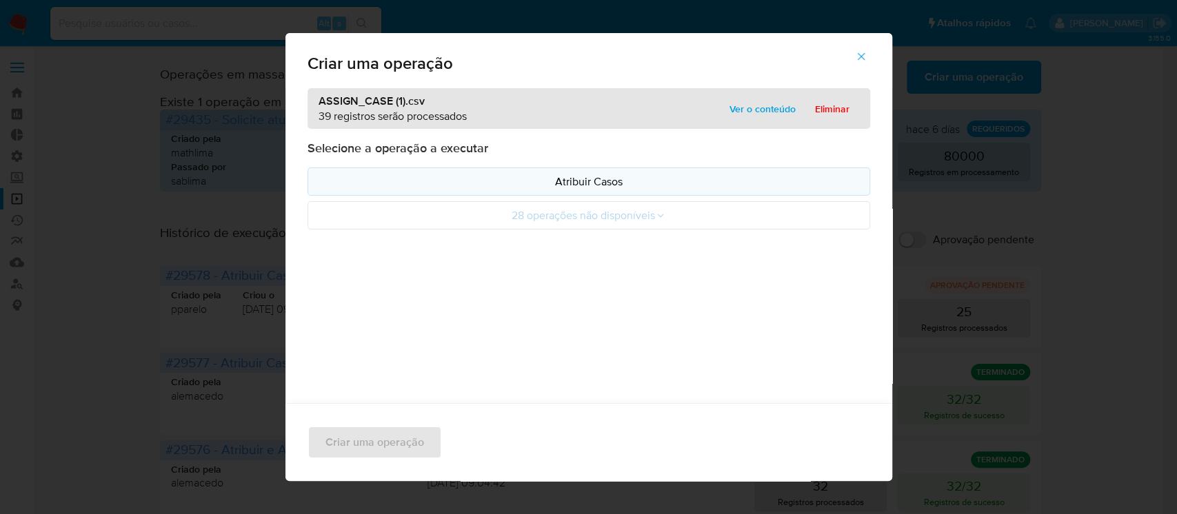
click at [594, 188] on p "Atribuir Casos" at bounding box center [588, 182] width 539 height 16
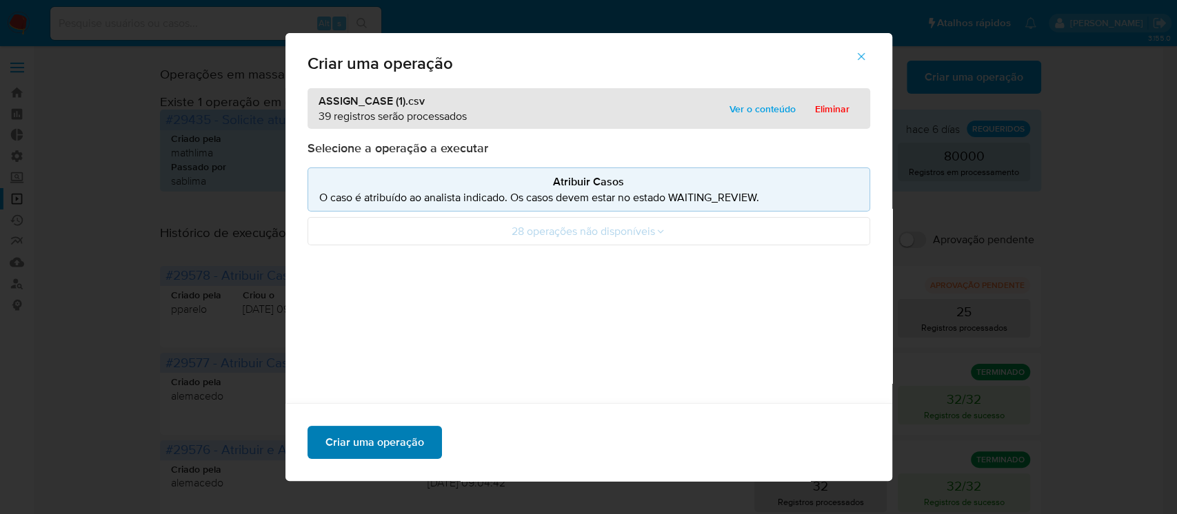
click at [416, 441] on button "Criar uma operação" at bounding box center [375, 442] width 134 height 33
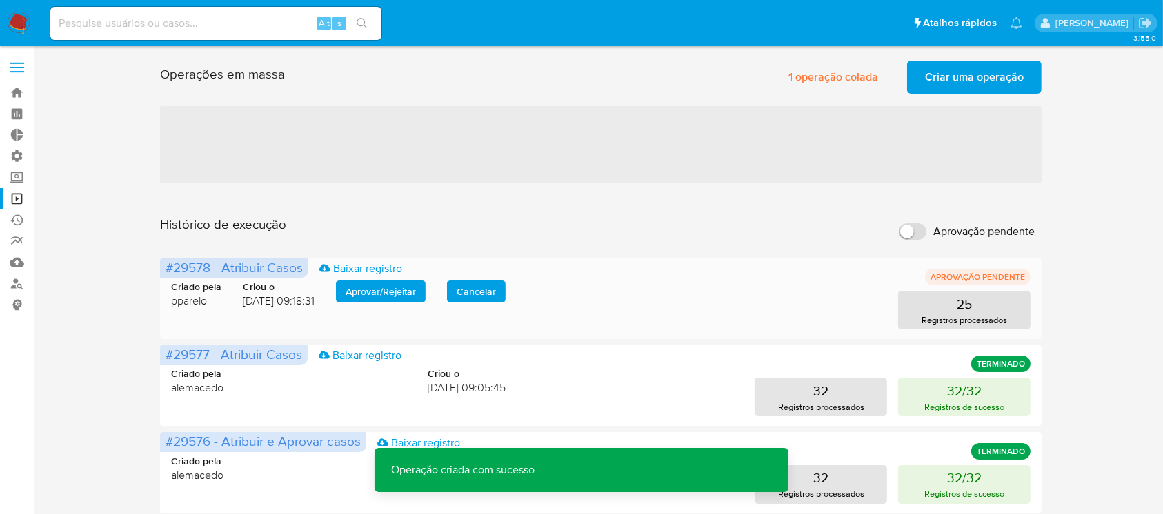
click at [380, 292] on span "Aprovar / Rejeitar" at bounding box center [380, 291] width 70 height 19
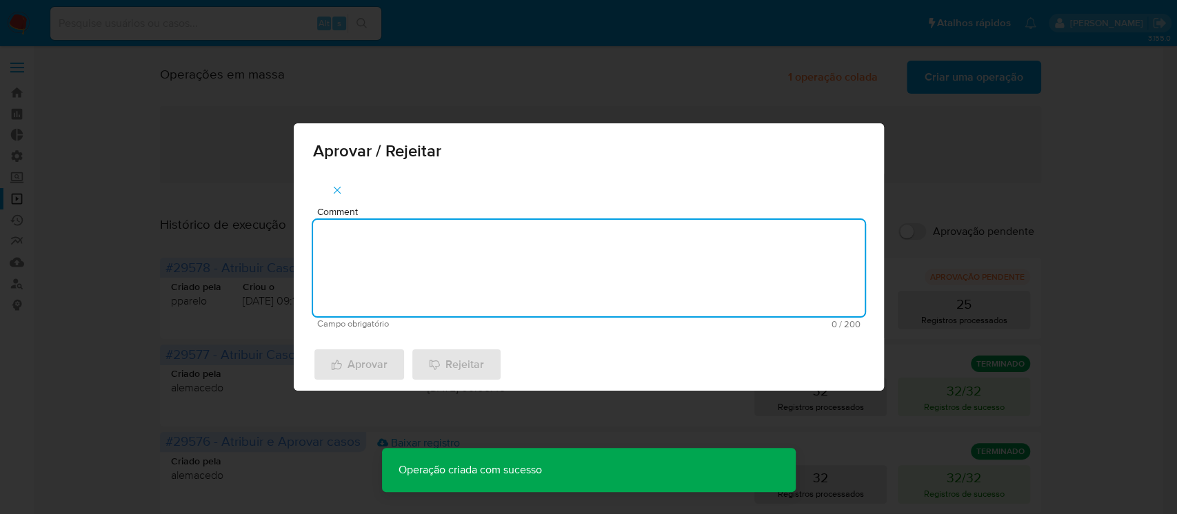
click at [377, 282] on textarea "Comment" at bounding box center [589, 268] width 552 height 97
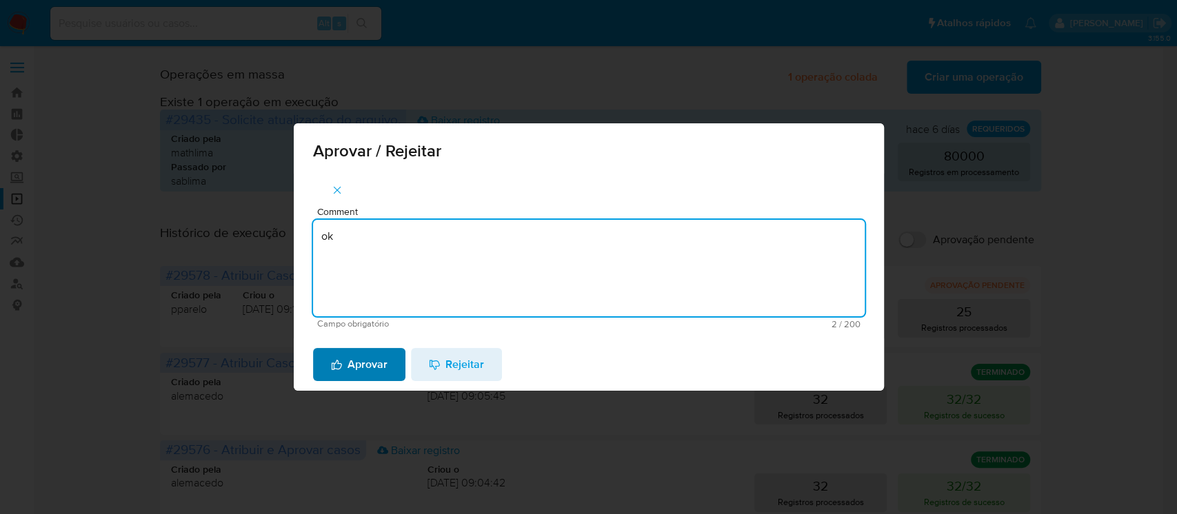
type textarea "ok"
click at [379, 350] on span "Aprovar" at bounding box center [359, 365] width 57 height 30
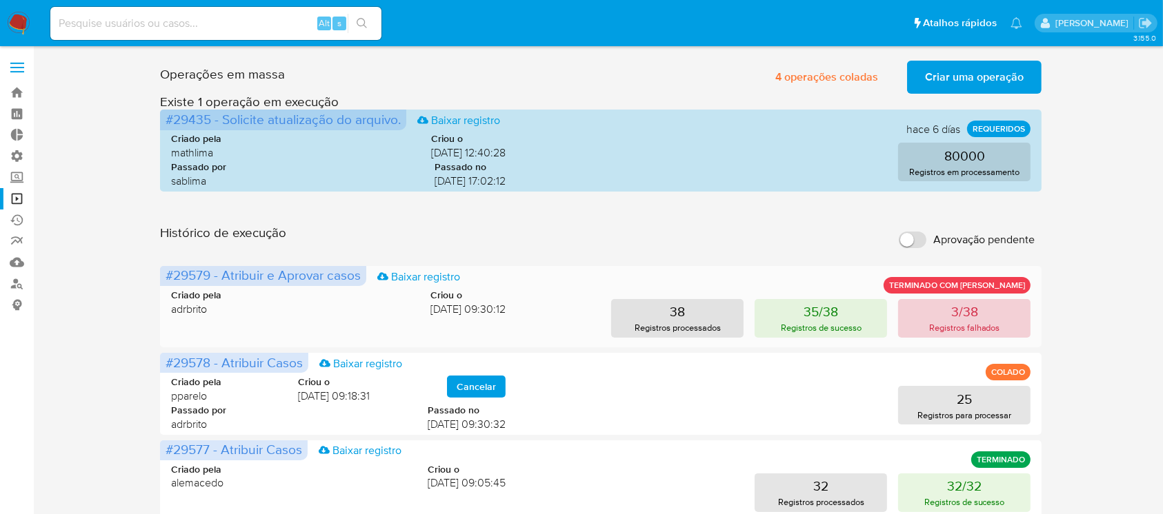
click at [989, 328] on p "Registros falhados" at bounding box center [964, 327] width 71 height 13
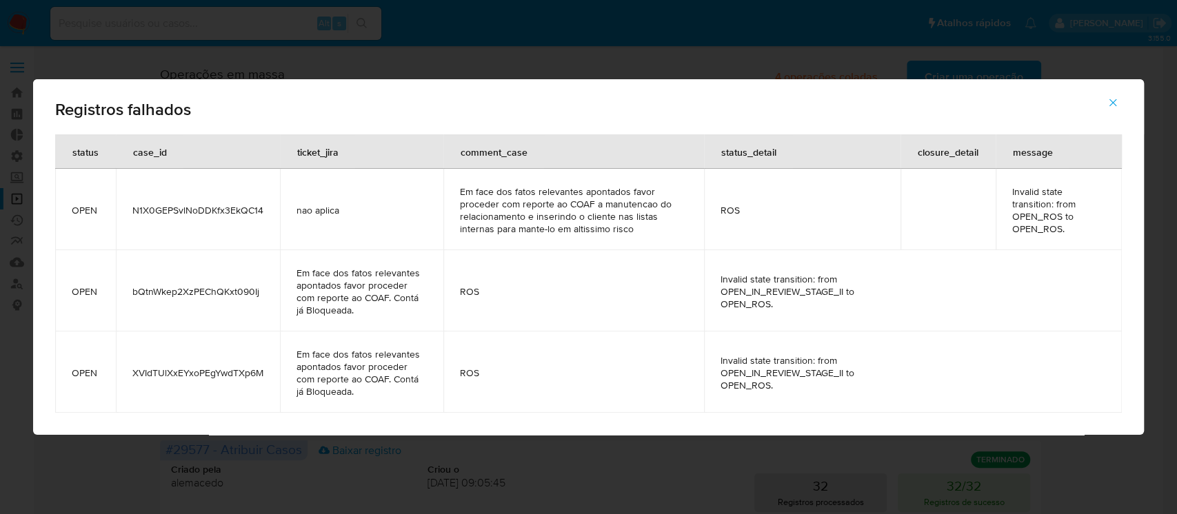
drag, startPoint x: 270, startPoint y: 295, endPoint x: 129, endPoint y: 279, distance: 142.3
click at [129, 279] on td "bQtnWkep2XzPEChQKxt090Ij" at bounding box center [198, 290] width 164 height 81
drag, startPoint x: 268, startPoint y: 374, endPoint x: 131, endPoint y: 370, distance: 136.6
click at [131, 370] on td "XVIdTUlXxEYxoPEgYwdTXp6M" at bounding box center [198, 372] width 164 height 81
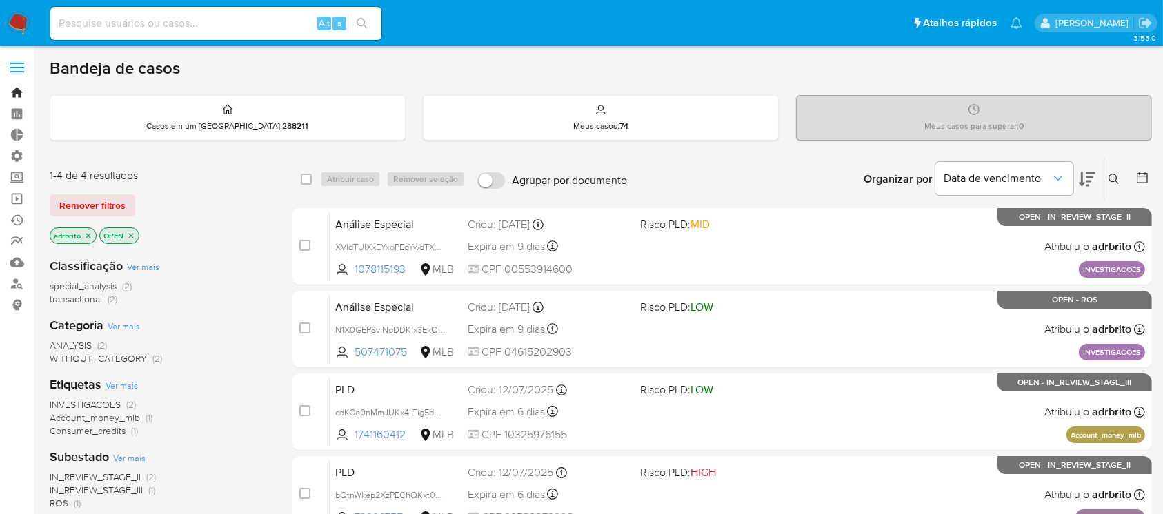
click at [19, 93] on link "Bandeja" at bounding box center [82, 92] width 164 height 21
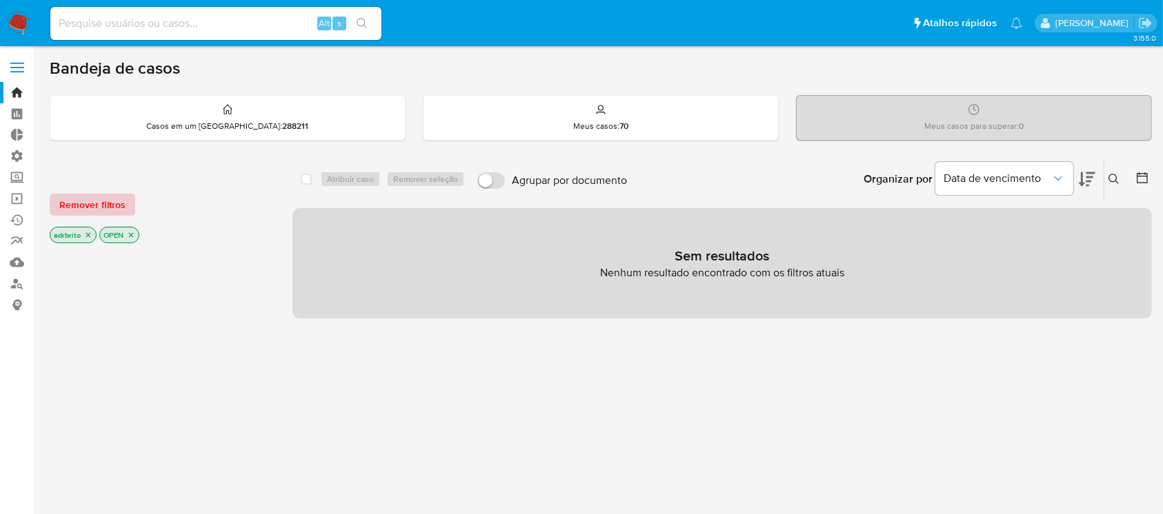
click at [114, 195] on span "Remover filtros" at bounding box center [92, 204] width 66 height 19
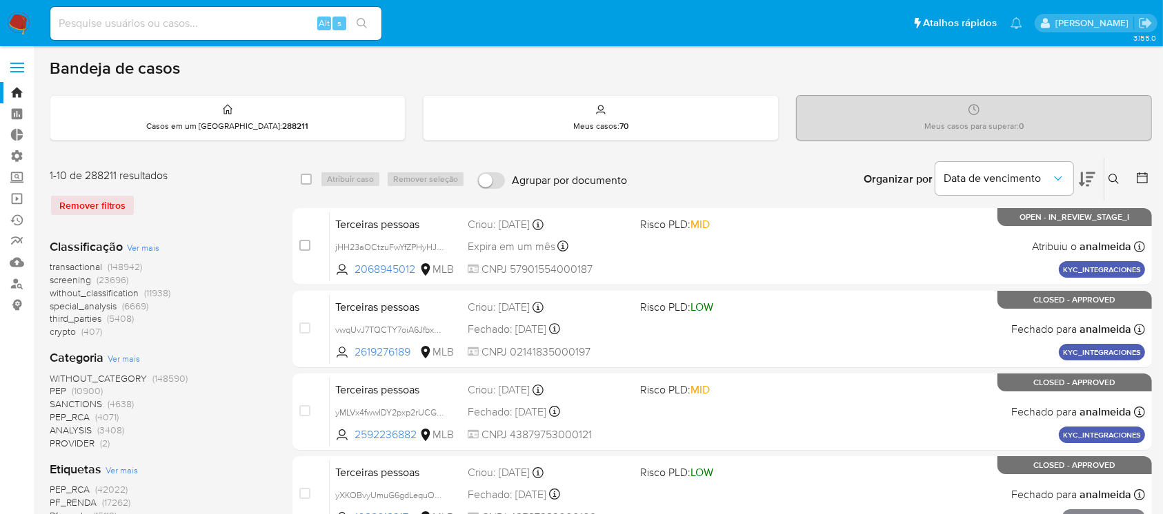
click at [1112, 179] on icon at bounding box center [1113, 179] width 11 height 11
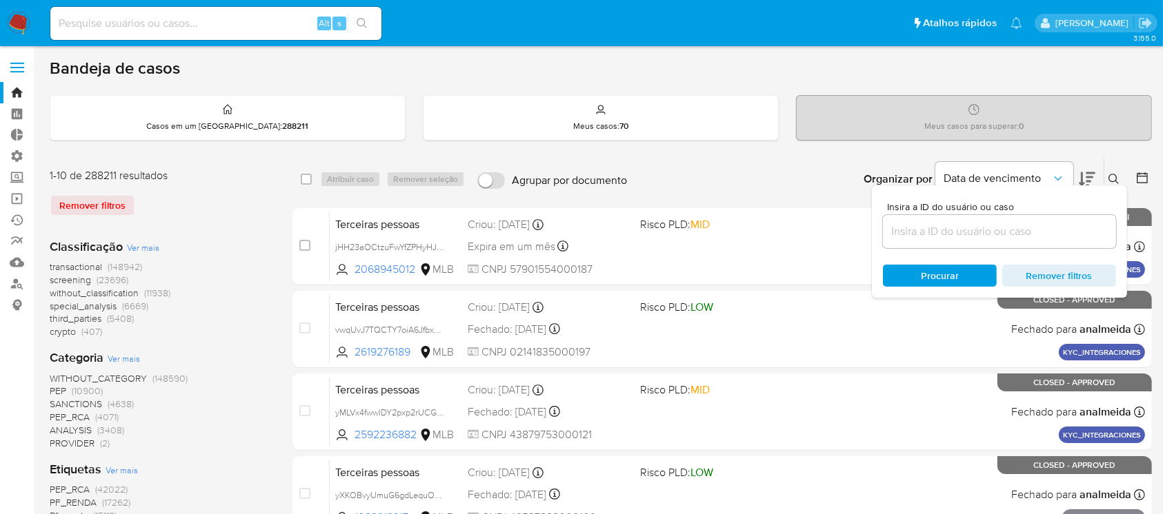
click at [1062, 225] on input at bounding box center [999, 232] width 233 height 18
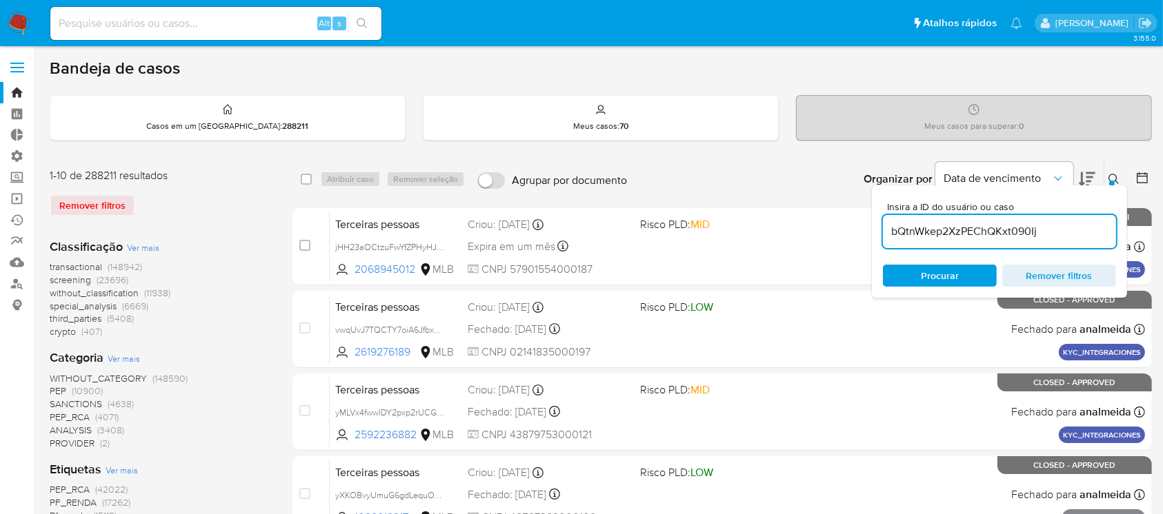
type input "bQtnWkep2XzPEChQKxt090Ij"
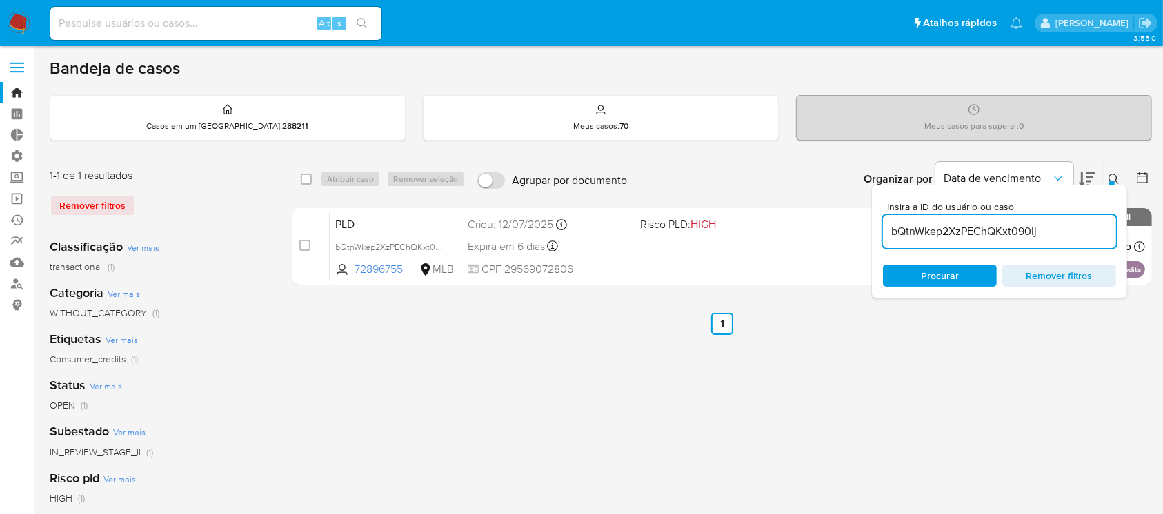
click at [1109, 179] on icon at bounding box center [1113, 179] width 11 height 11
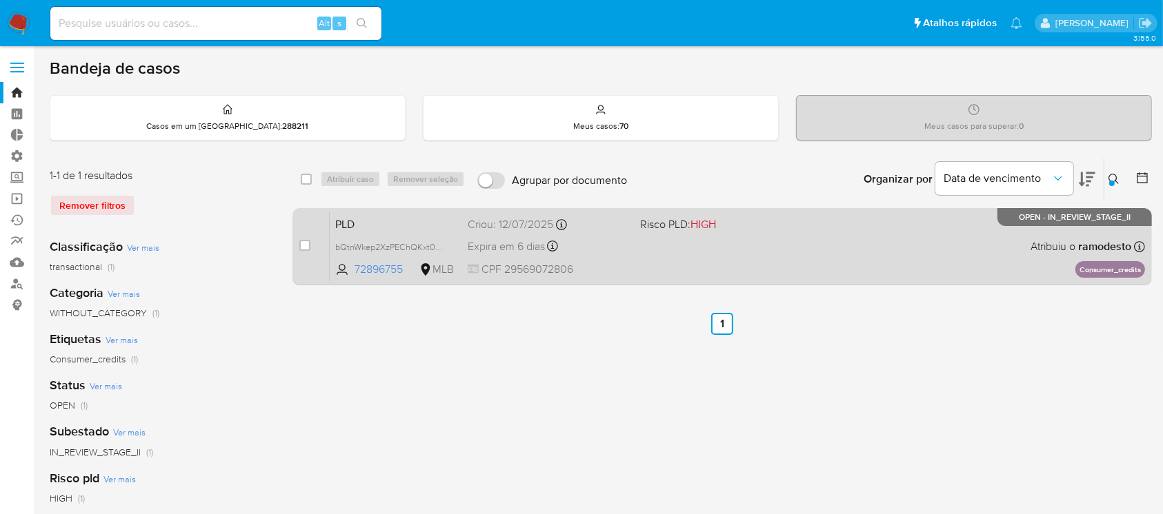
click at [536, 243] on span "Expira em 6 dias" at bounding box center [506, 246] width 77 height 15
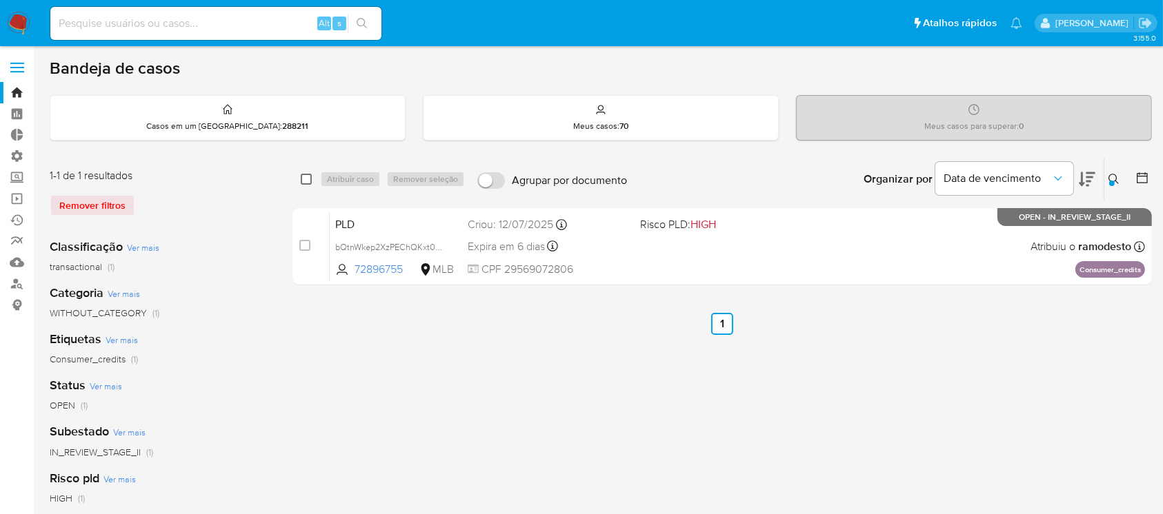
click at [311, 179] on input "checkbox" at bounding box center [306, 179] width 11 height 11
checkbox input "true"
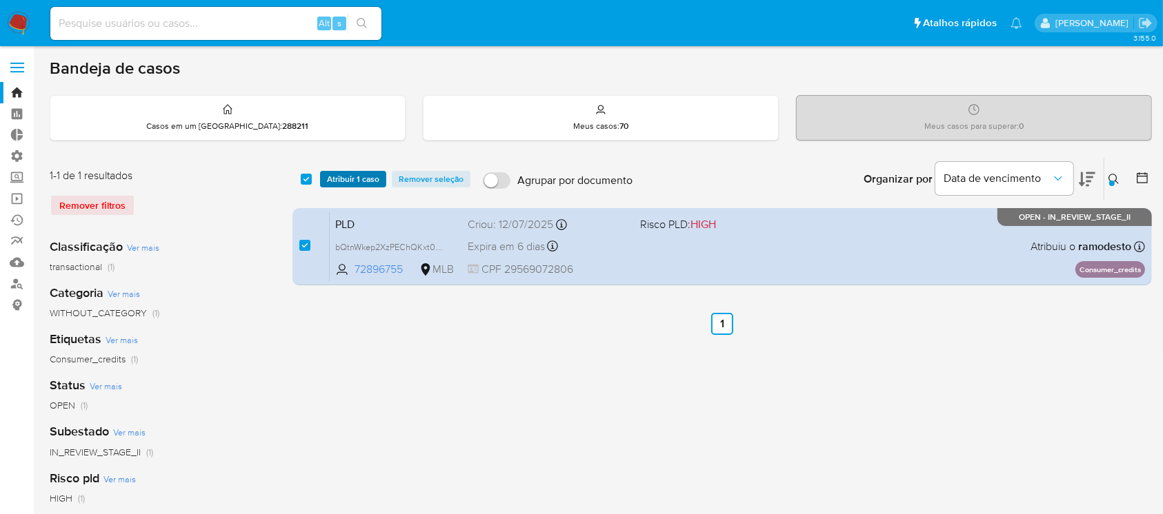
click at [335, 183] on span "Atribuir 1 caso" at bounding box center [353, 179] width 52 height 14
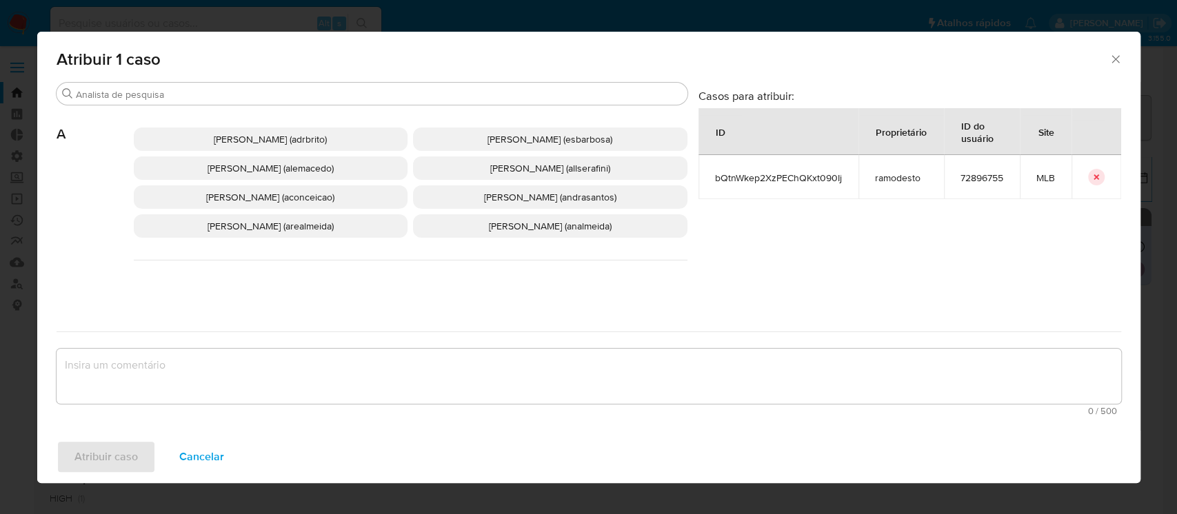
click at [239, 139] on span "Adriano Azeredo Brito (adrbrito)" at bounding box center [270, 139] width 113 height 14
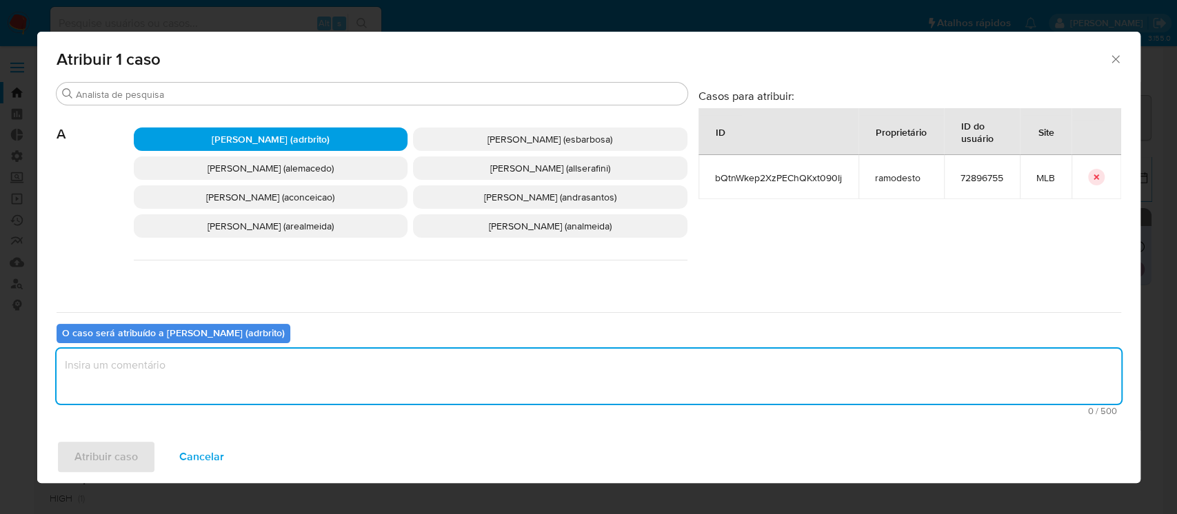
click at [330, 385] on textarea "assign-modal" at bounding box center [589, 376] width 1065 height 55
type textarea "ok"
click at [142, 445] on button "Atribuir caso" at bounding box center [106, 457] width 99 height 33
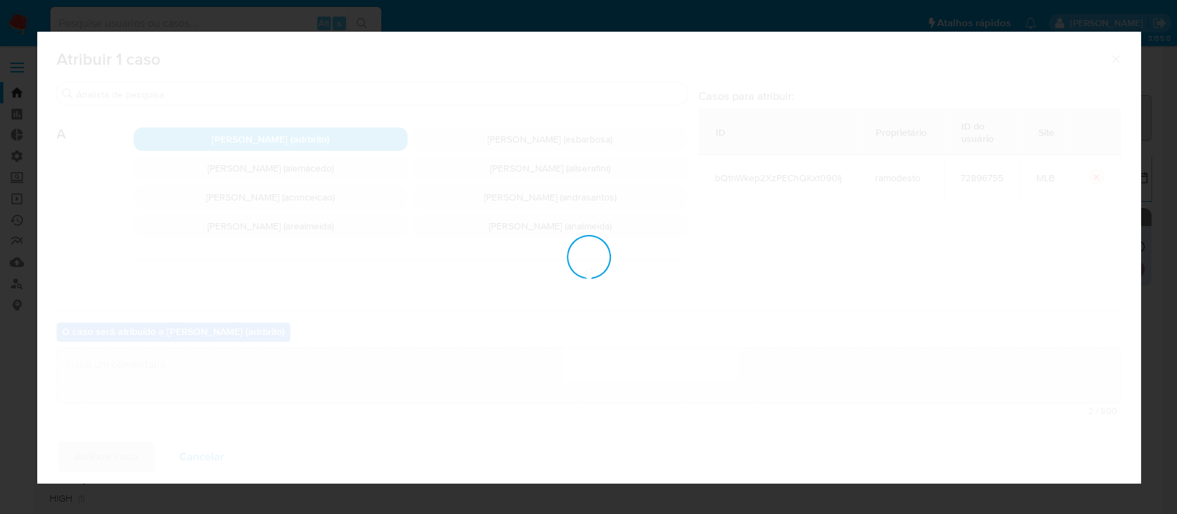
checkbox input "false"
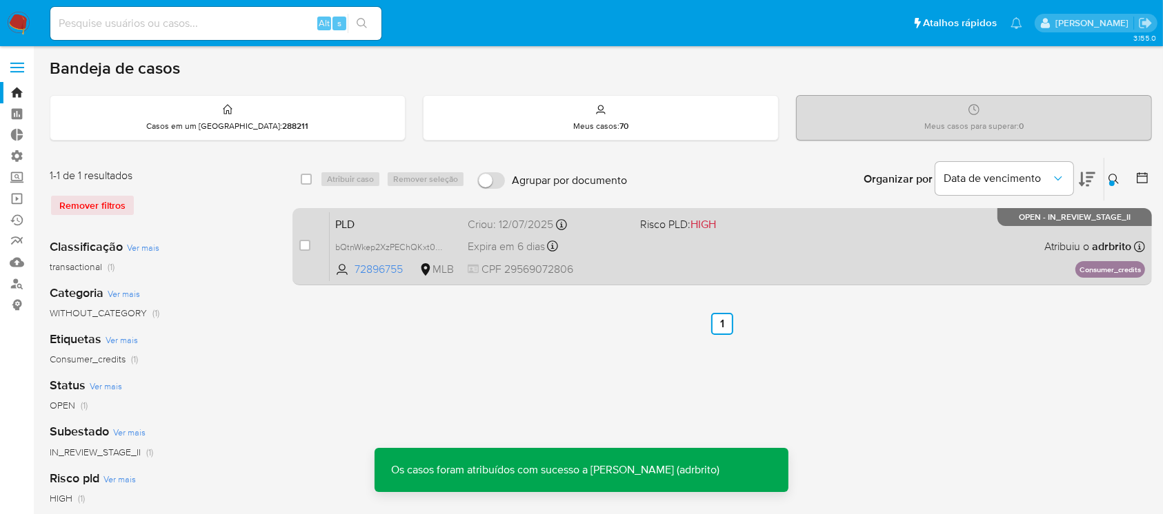
click at [510, 243] on span "Expira em 6 dias" at bounding box center [506, 246] width 77 height 15
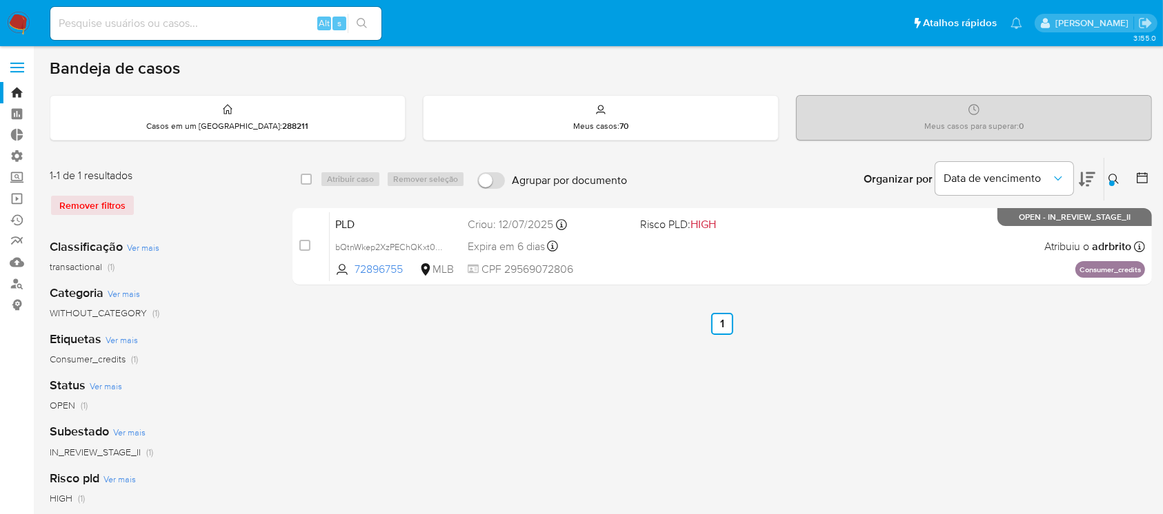
click at [1116, 172] on button at bounding box center [1115, 179] width 23 height 17
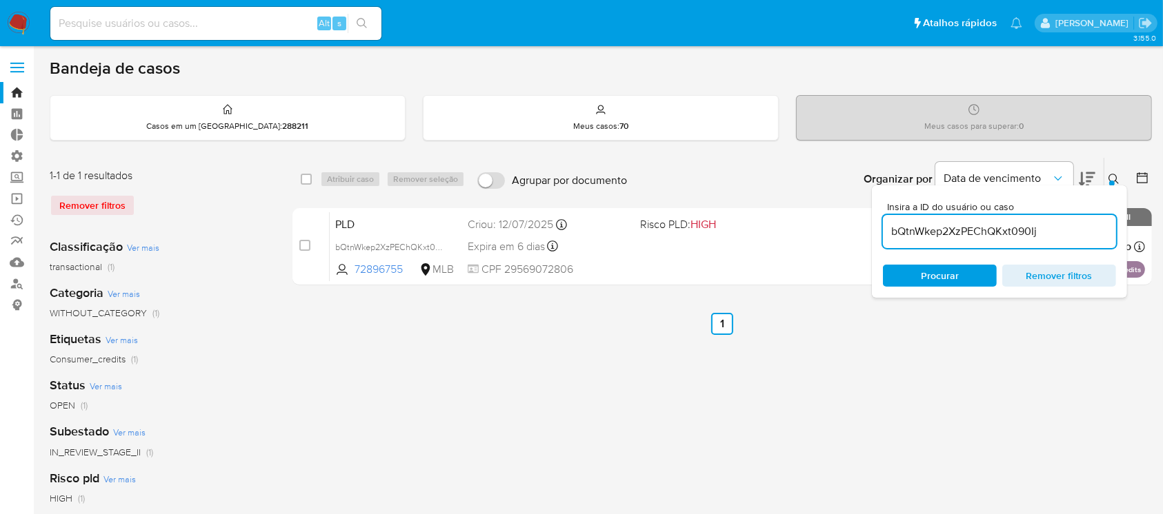
drag, startPoint x: 1054, startPoint y: 235, endPoint x: 881, endPoint y: 212, distance: 174.7
click at [881, 212] on div "Insira a ID do usuário ou caso bQtnWkep2XzPEChQKxt090Ij Procurar Remover filtros" at bounding box center [999, 241] width 255 height 112
type input "XVIdTUlXxEYxoPEgYwdTXp6M"
click at [1111, 183] on div at bounding box center [1112, 184] width 6 height 6
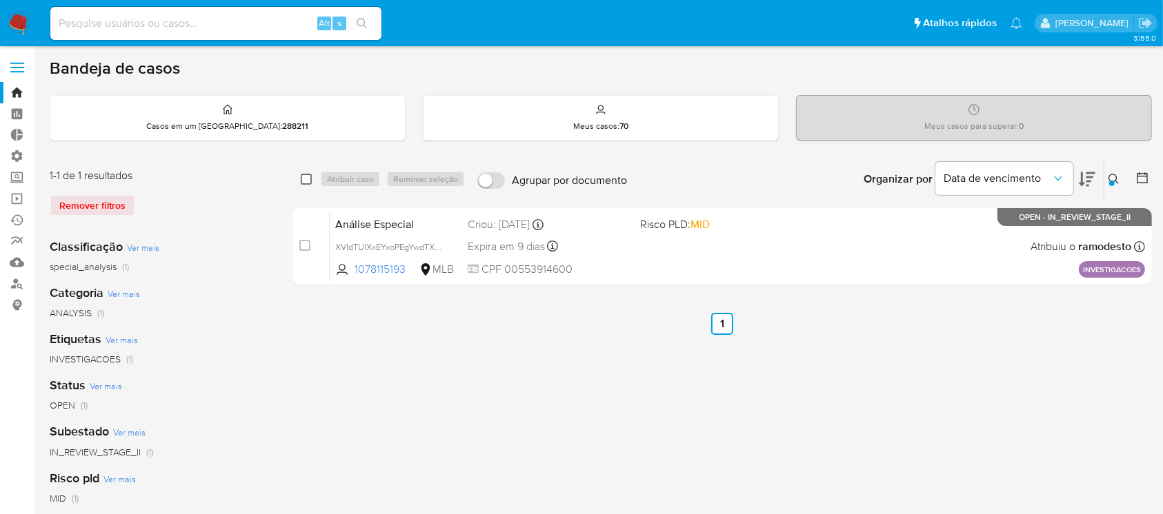
click at [304, 178] on input "checkbox" at bounding box center [306, 179] width 11 height 11
checkbox input "true"
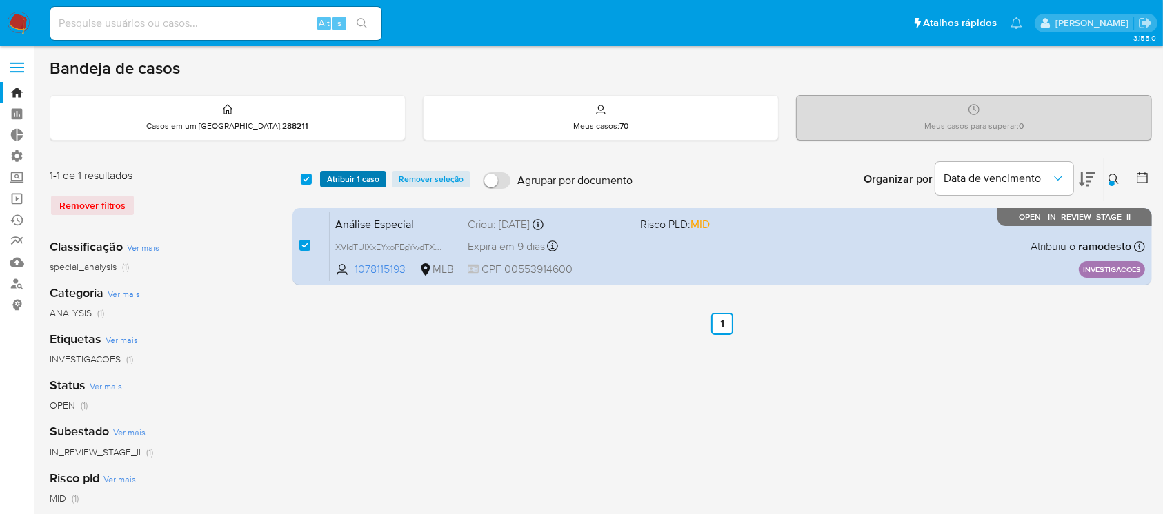
click at [337, 181] on span "Atribuir 1 caso" at bounding box center [353, 179] width 52 height 14
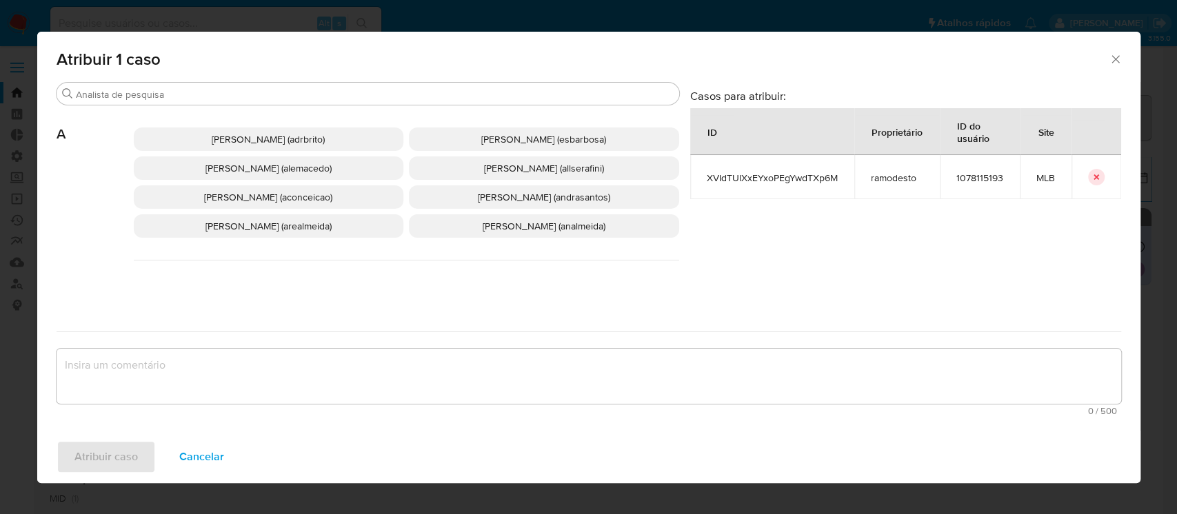
click at [262, 134] on span "Adriano Azeredo Brito (adrbrito)" at bounding box center [268, 139] width 113 height 14
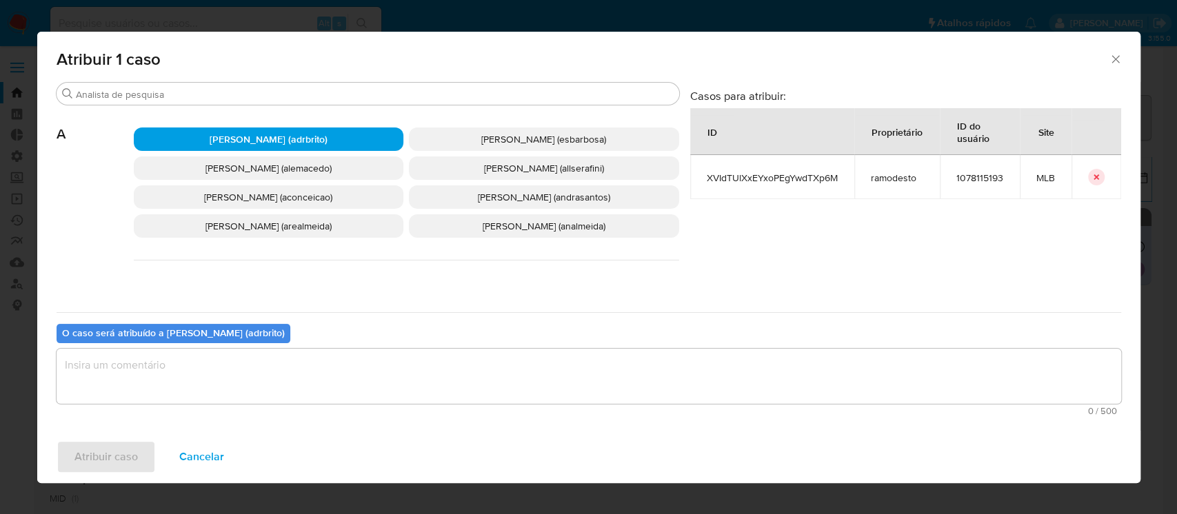
click at [274, 387] on textarea "assign-modal" at bounding box center [589, 376] width 1065 height 55
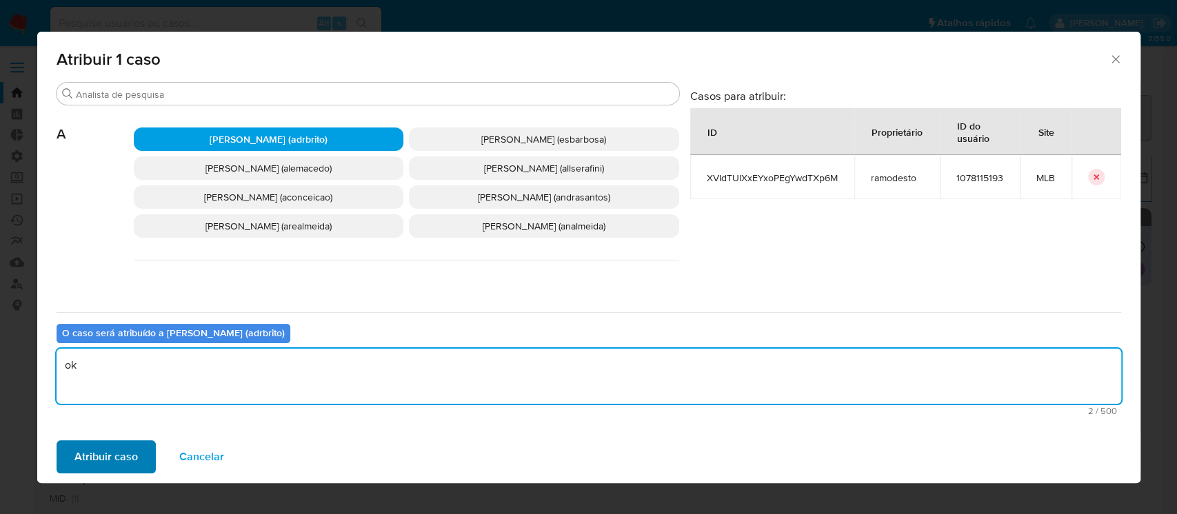
type textarea "ok"
click at [138, 445] on button "Atribuir caso" at bounding box center [106, 457] width 99 height 33
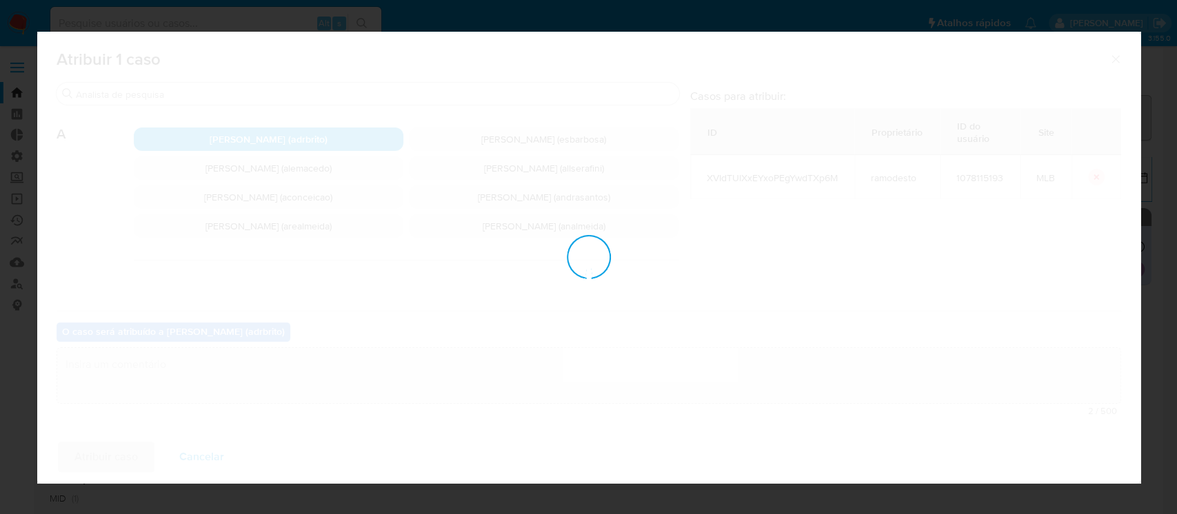
checkbox input "false"
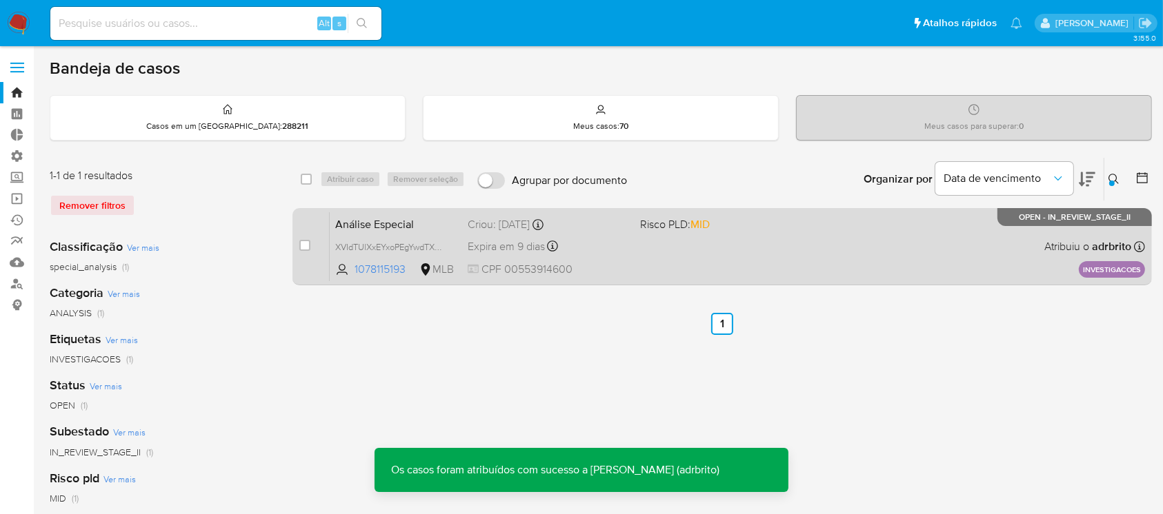
click at [504, 239] on span "Expira em 9 dias" at bounding box center [506, 246] width 77 height 15
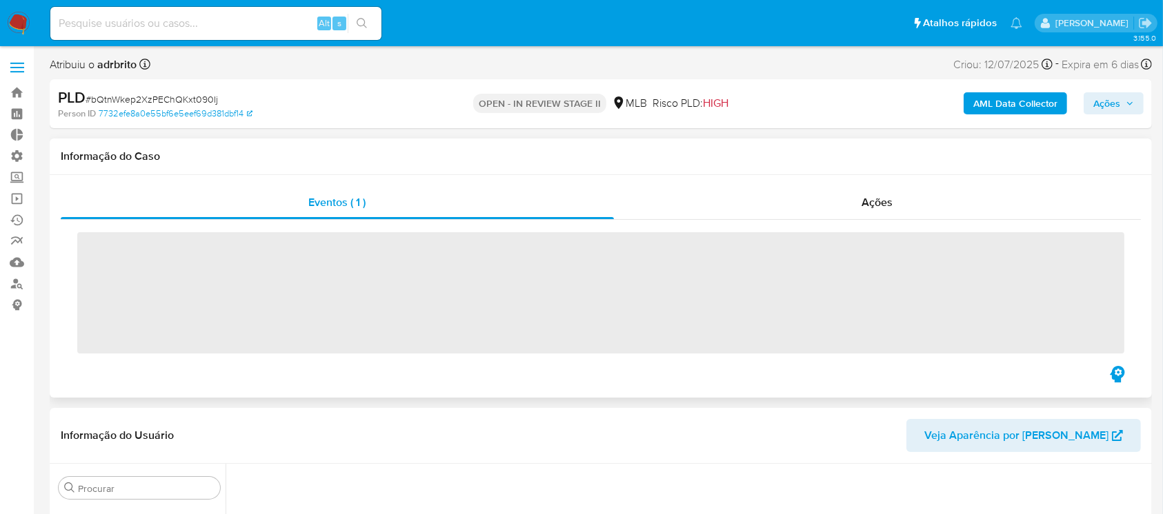
scroll to position [616, 0]
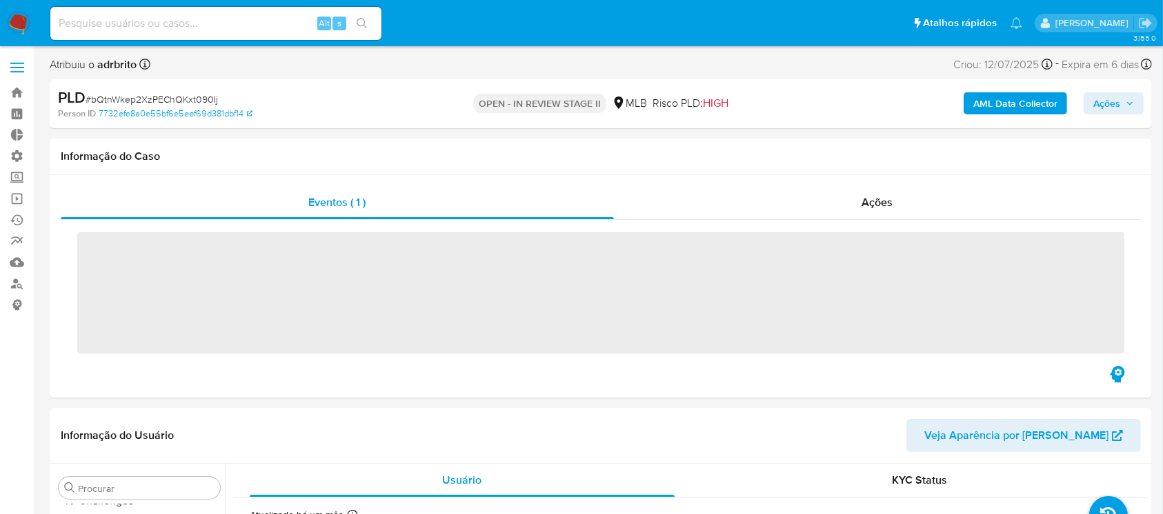
click at [1110, 112] on span "Ações" at bounding box center [1106, 103] width 27 height 22
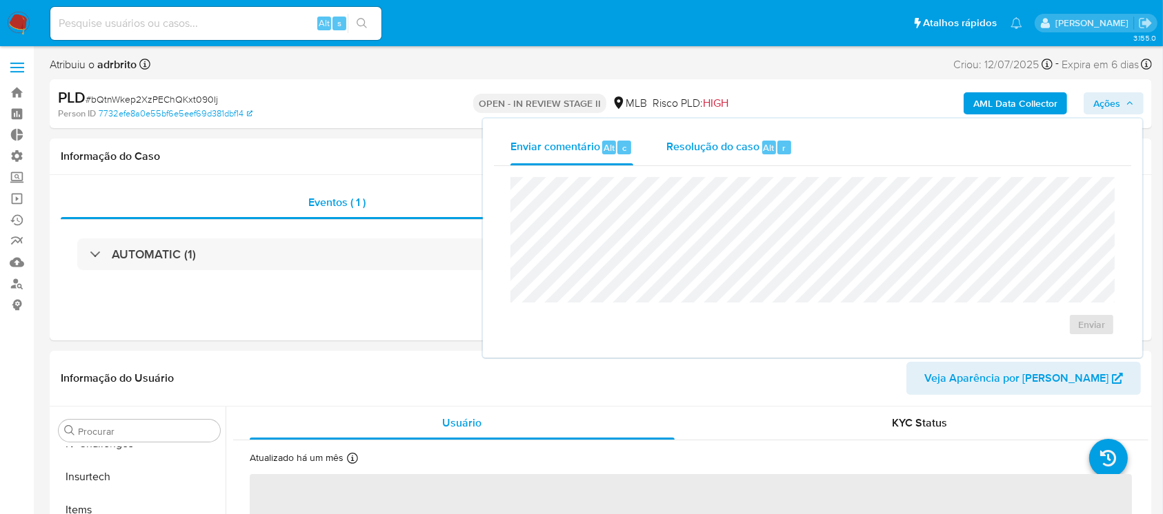
click at [689, 155] on div "Resolução do caso Alt r" at bounding box center [729, 148] width 126 height 36
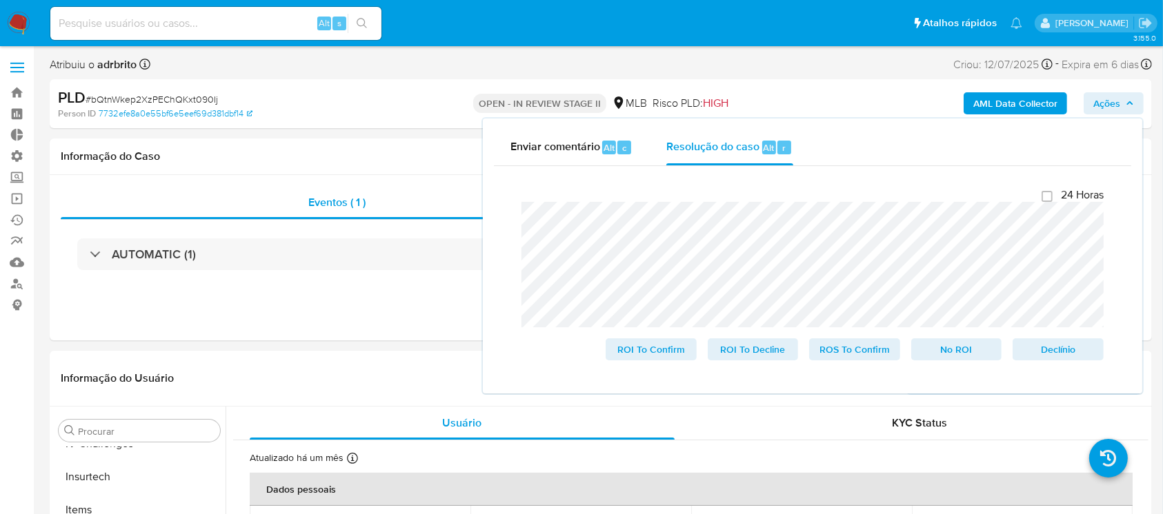
select select "10"
click at [850, 352] on span "ROS To Confirm" at bounding box center [855, 349] width 72 height 19
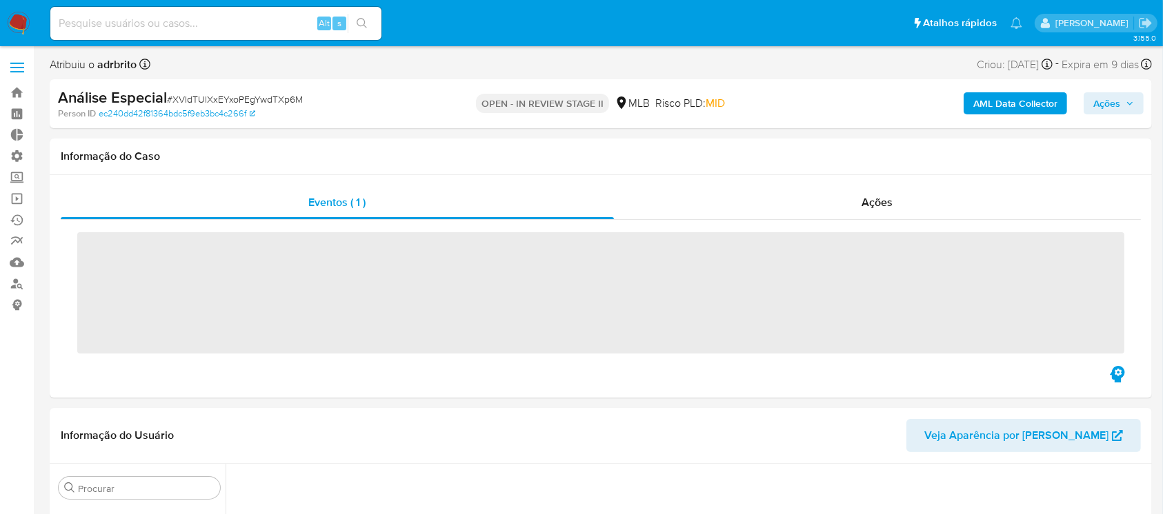
scroll to position [616, 0]
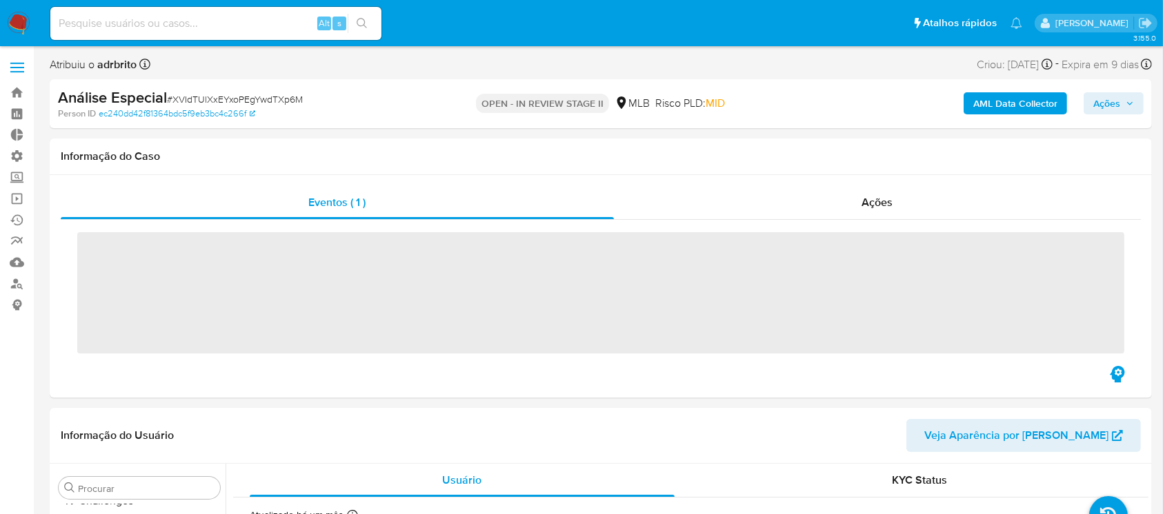
click at [1112, 106] on span "Ações" at bounding box center [1106, 103] width 27 height 22
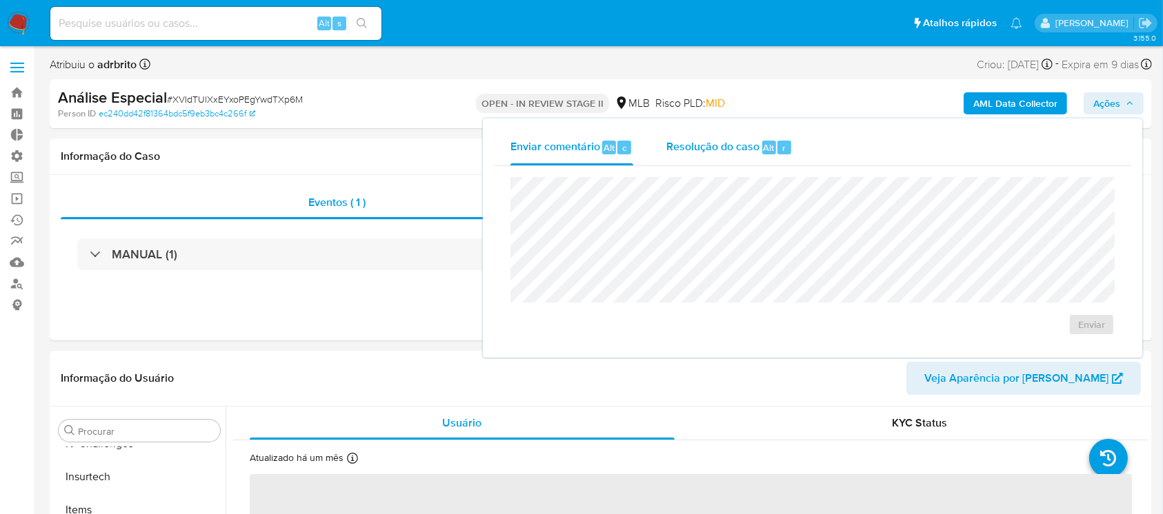
click at [738, 152] on span "Resolução do caso" at bounding box center [712, 147] width 93 height 16
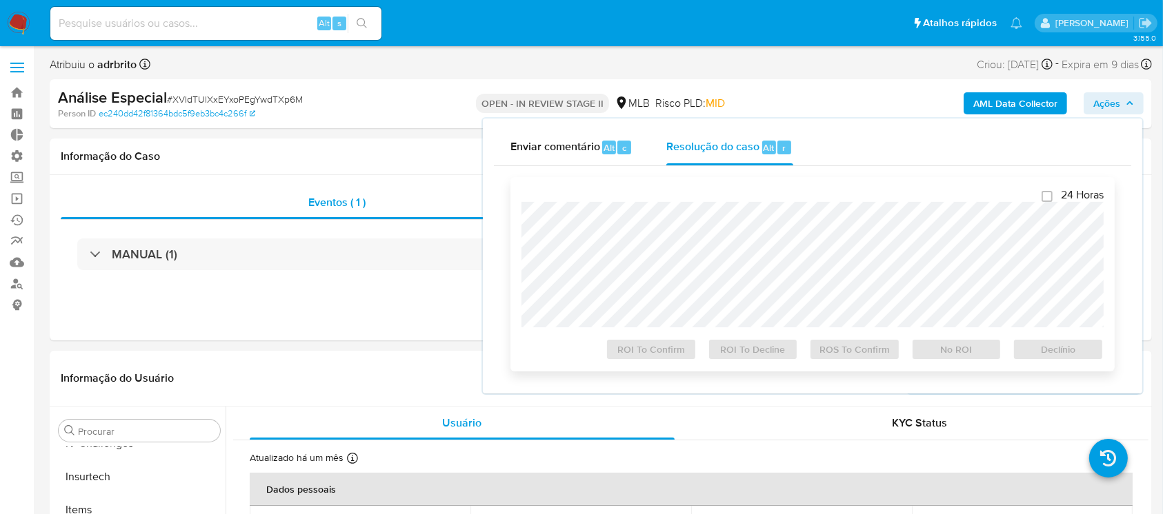
select select "10"
click at [861, 351] on span "ROS To Confirm" at bounding box center [855, 349] width 72 height 19
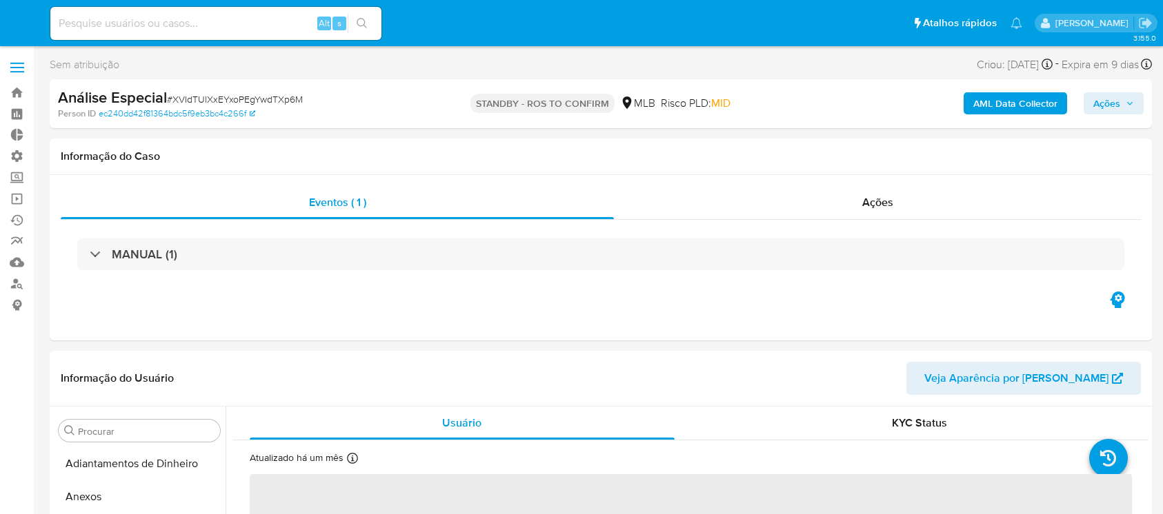
select select "10"
click at [14, 197] on link "Operações em massa" at bounding box center [82, 198] width 164 height 21
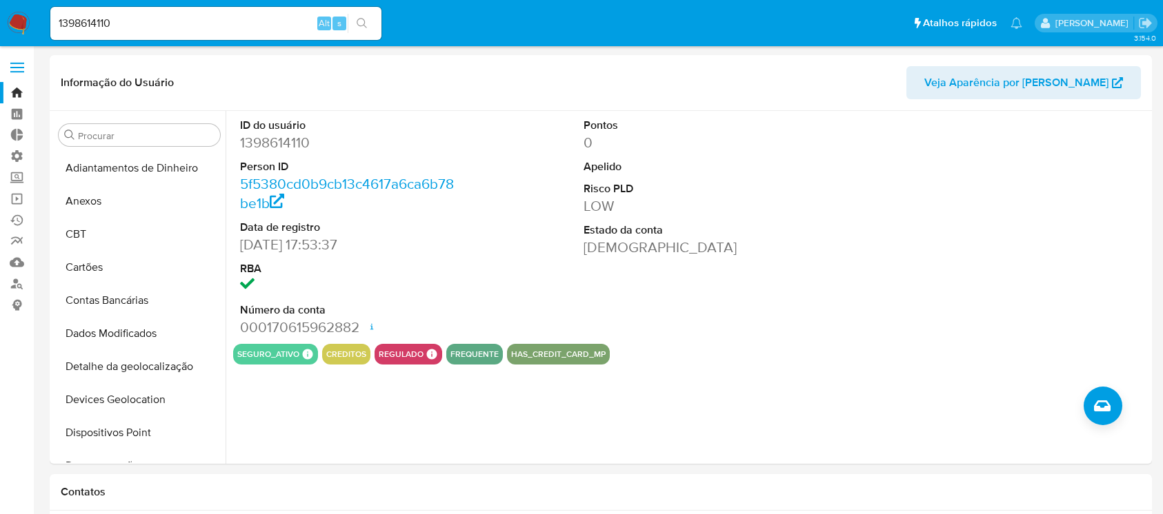
select select "10"
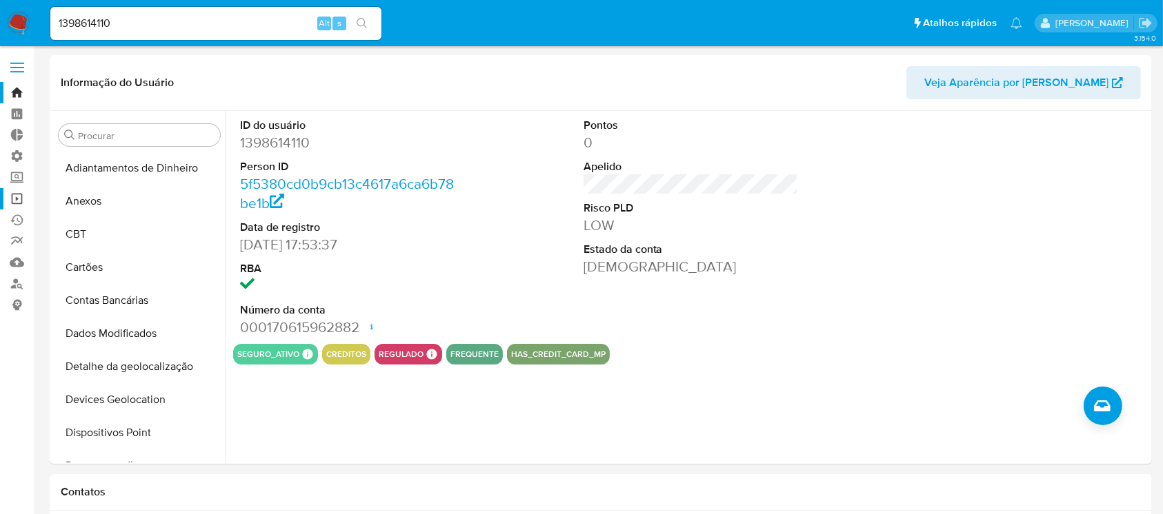
scroll to position [351, 0]
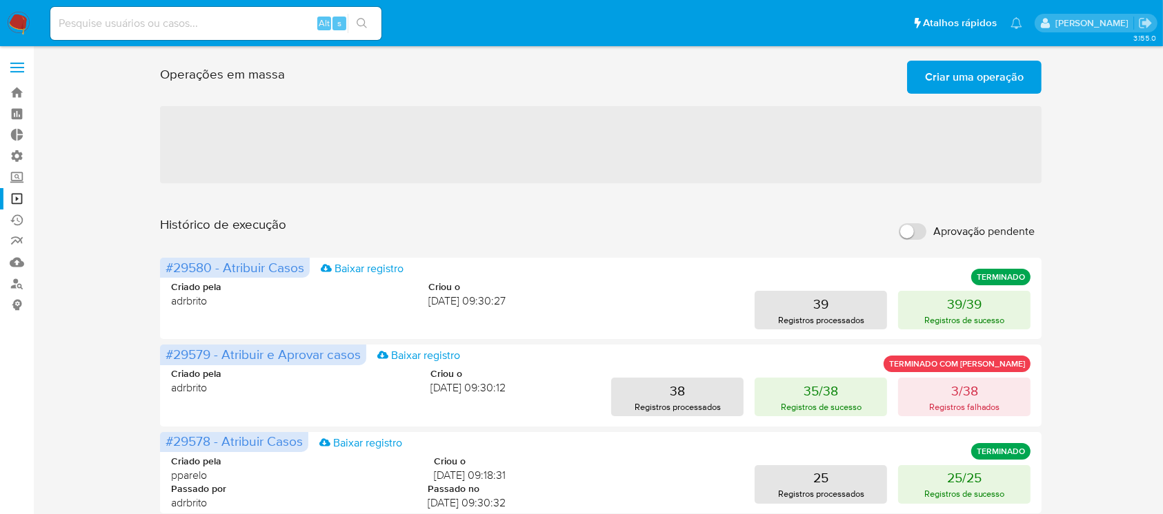
click at [965, 81] on span "Criar uma operação" at bounding box center [974, 77] width 99 height 30
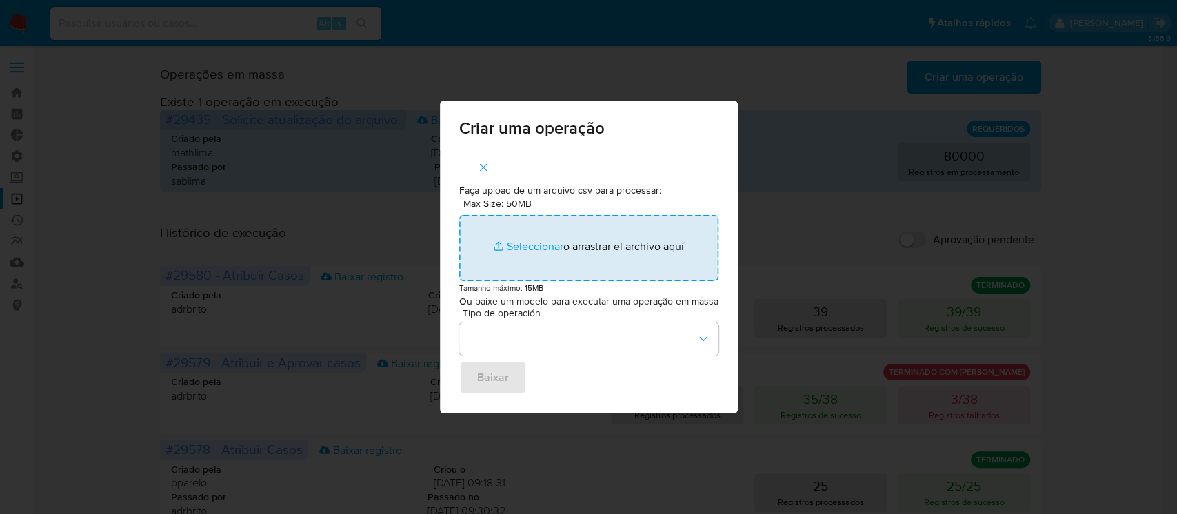
click at [546, 240] on input "Max Size: 50MB Seleccionar archivos" at bounding box center [588, 248] width 259 height 66
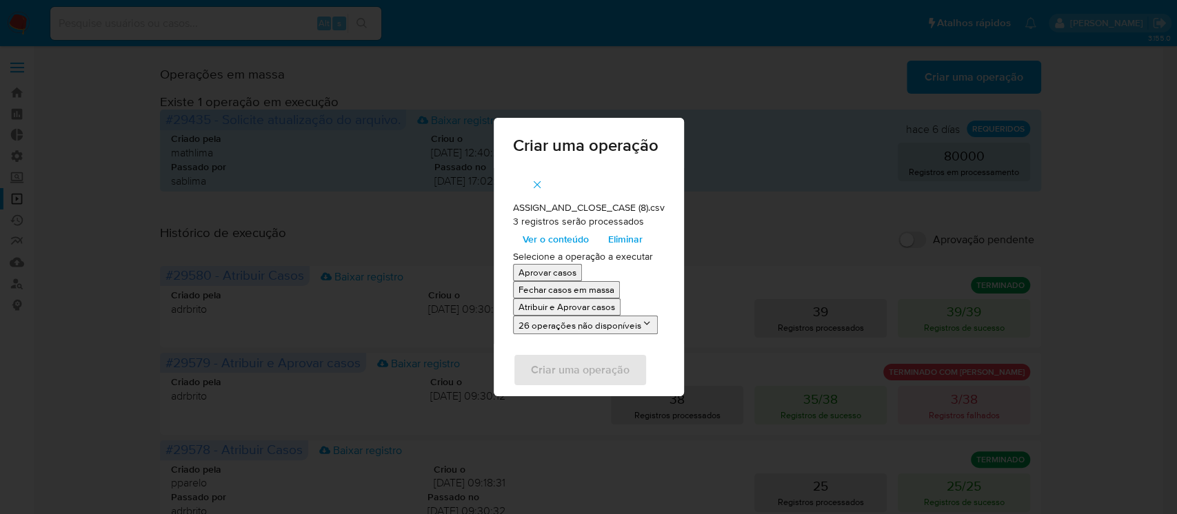
click at [599, 306] on p "Atribuir e Aprovar casos" at bounding box center [567, 307] width 97 height 13
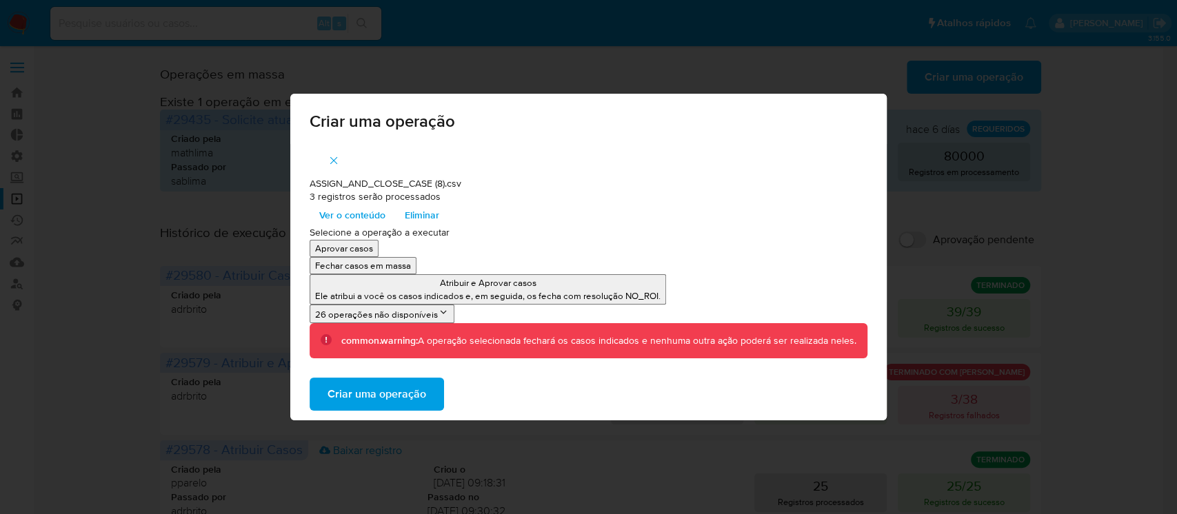
click at [430, 390] on button "Criar uma operação" at bounding box center [377, 394] width 134 height 33
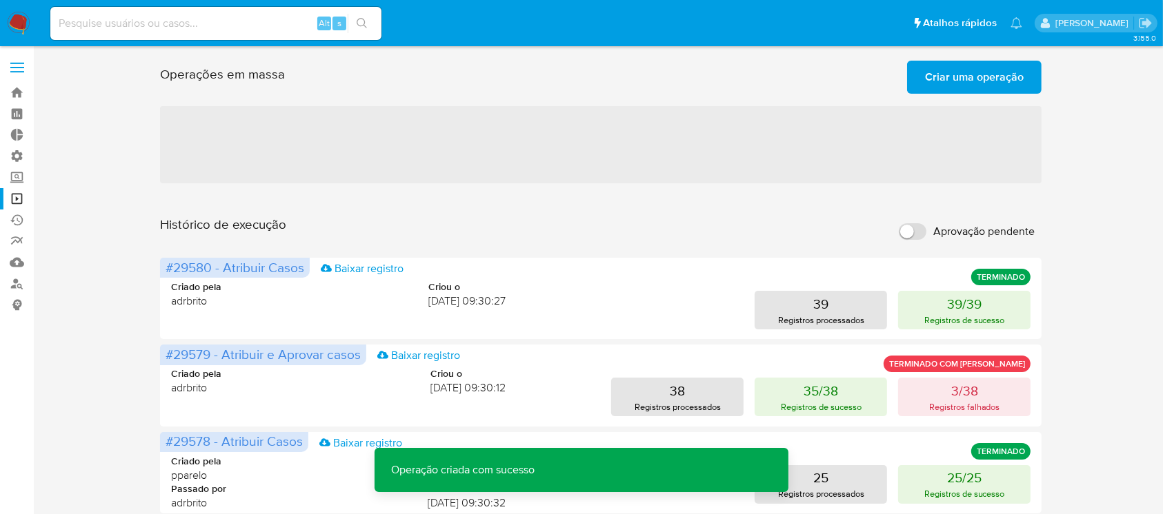
click at [968, 81] on span "Criar uma operação" at bounding box center [974, 77] width 99 height 30
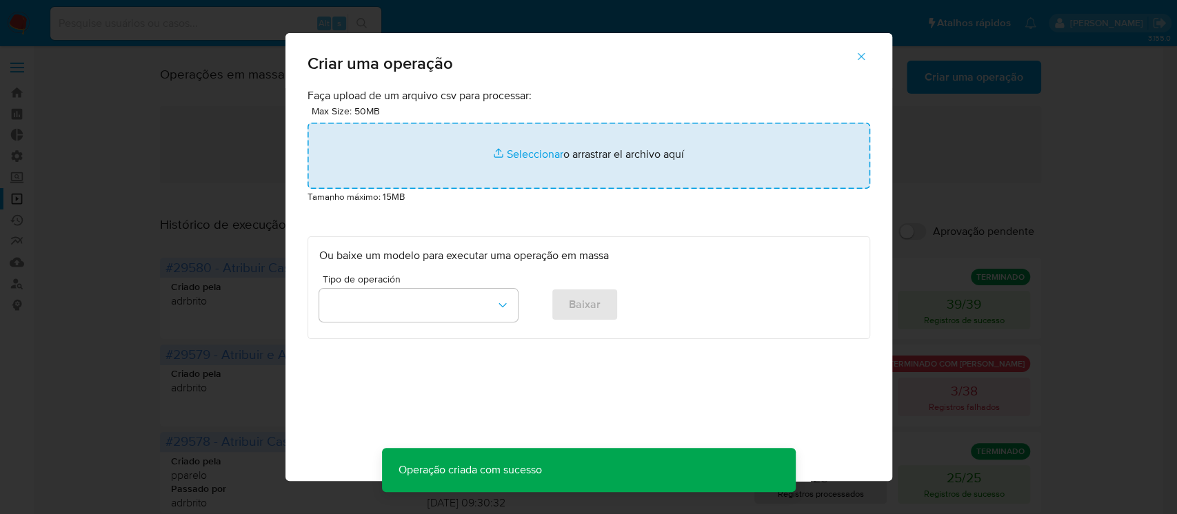
click at [525, 154] on input "file" at bounding box center [589, 156] width 563 height 66
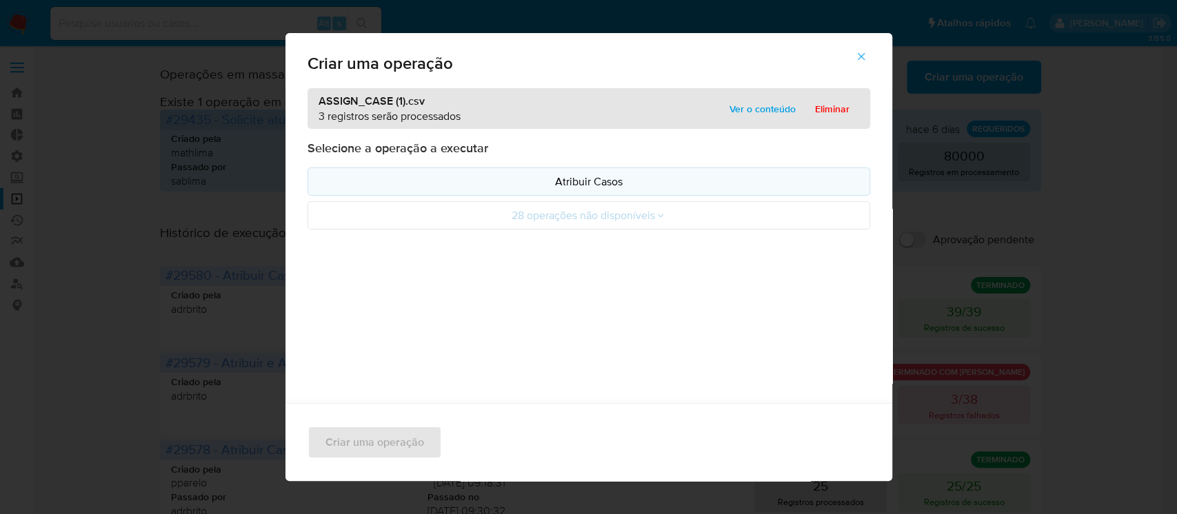
click at [560, 183] on p "Atribuir Casos" at bounding box center [588, 182] width 539 height 16
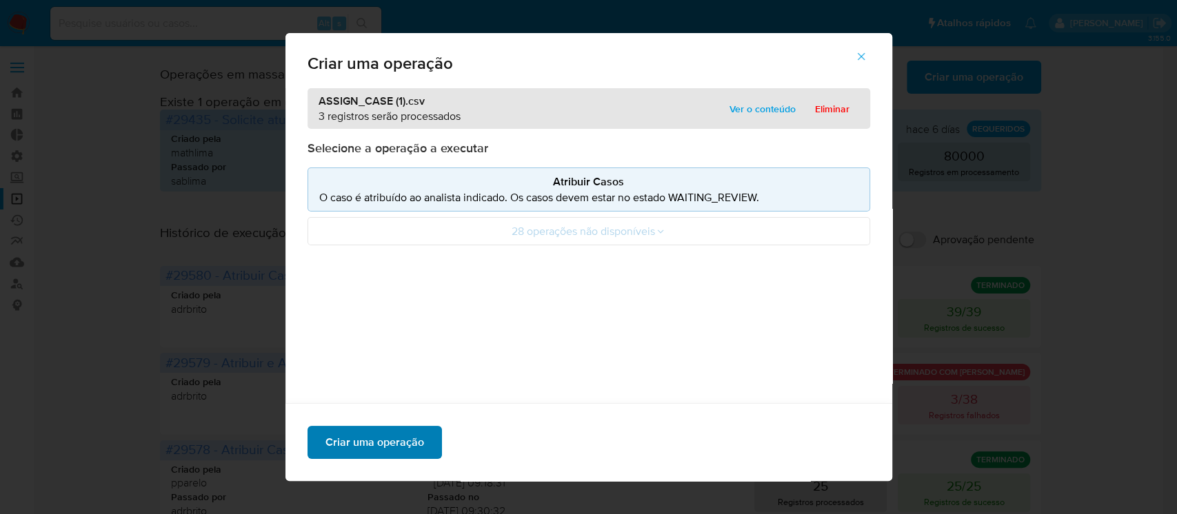
click at [397, 448] on span "Criar uma operação" at bounding box center [374, 443] width 99 height 30
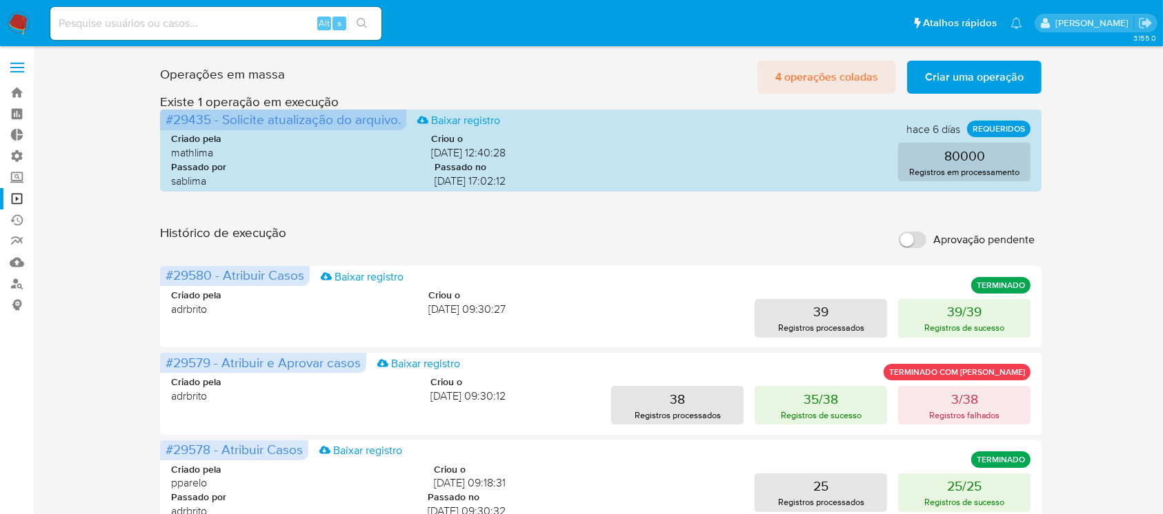
click at [798, 72] on span "4 operações coladas" at bounding box center [826, 77] width 103 height 30
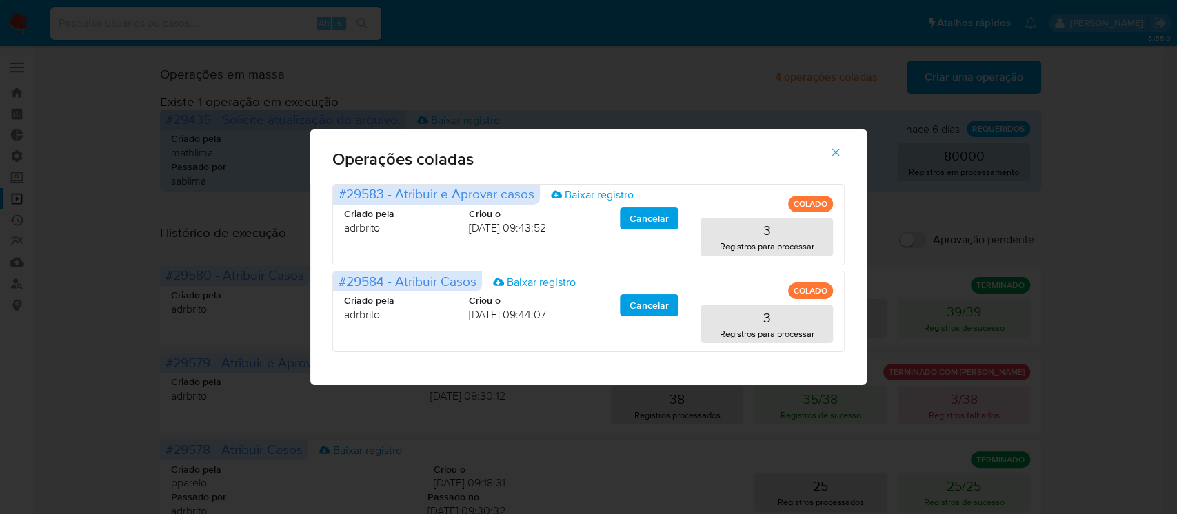
click at [833, 148] on icon "button" at bounding box center [836, 152] width 12 height 12
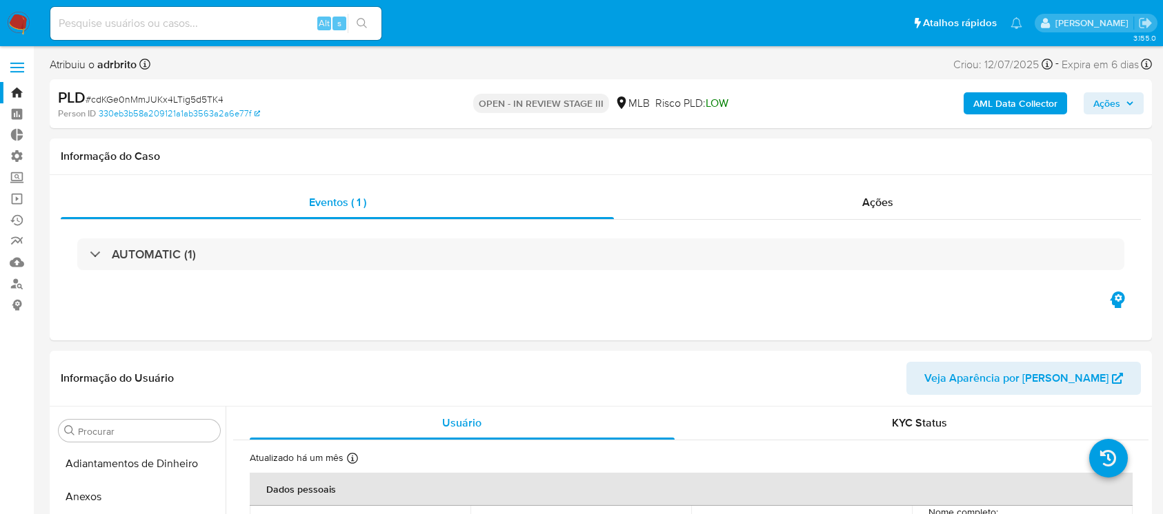
select select "10"
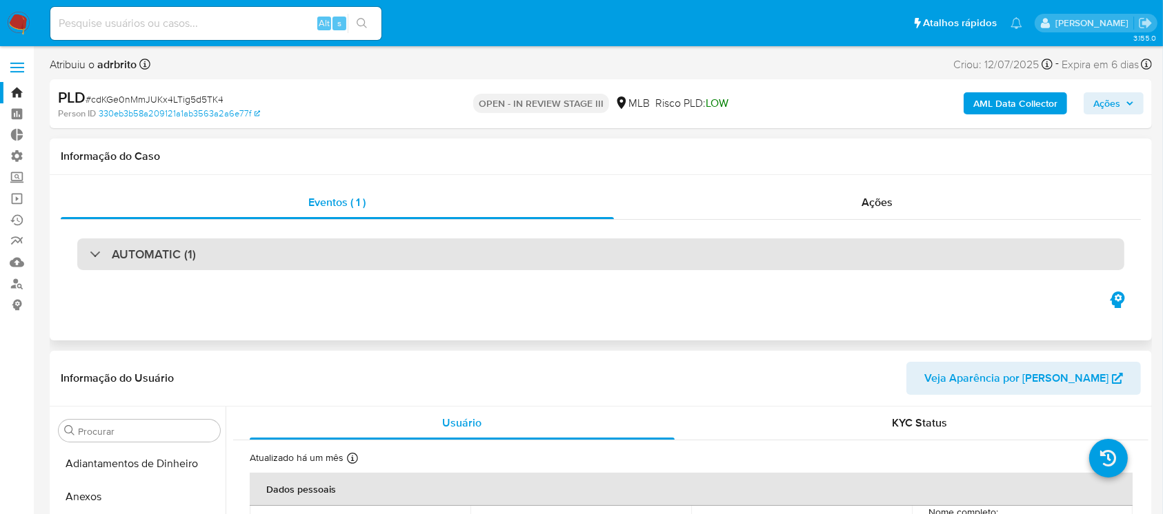
scroll to position [616, 0]
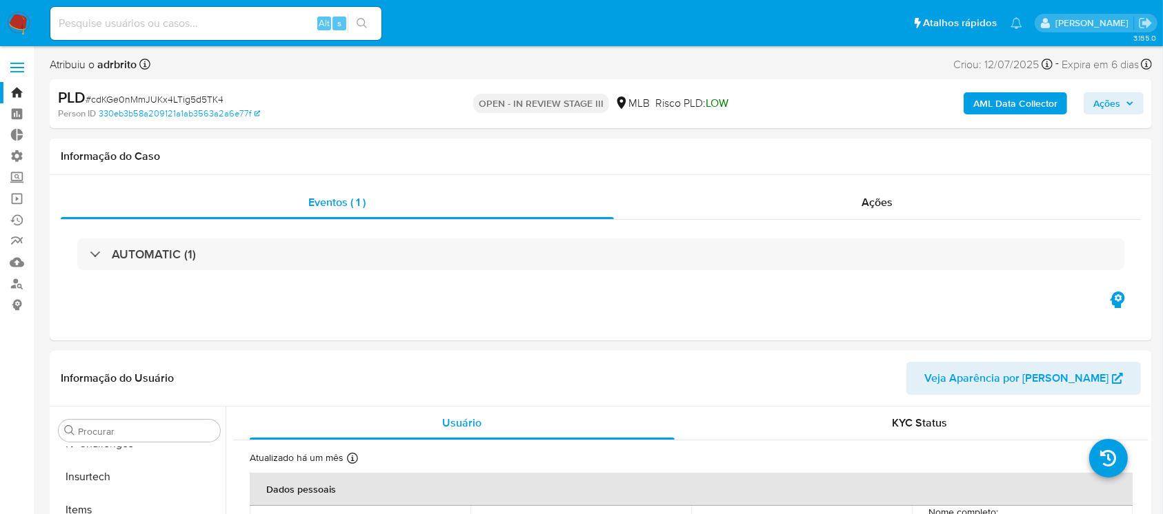
click at [16, 93] on link "Bandeja" at bounding box center [82, 92] width 164 height 21
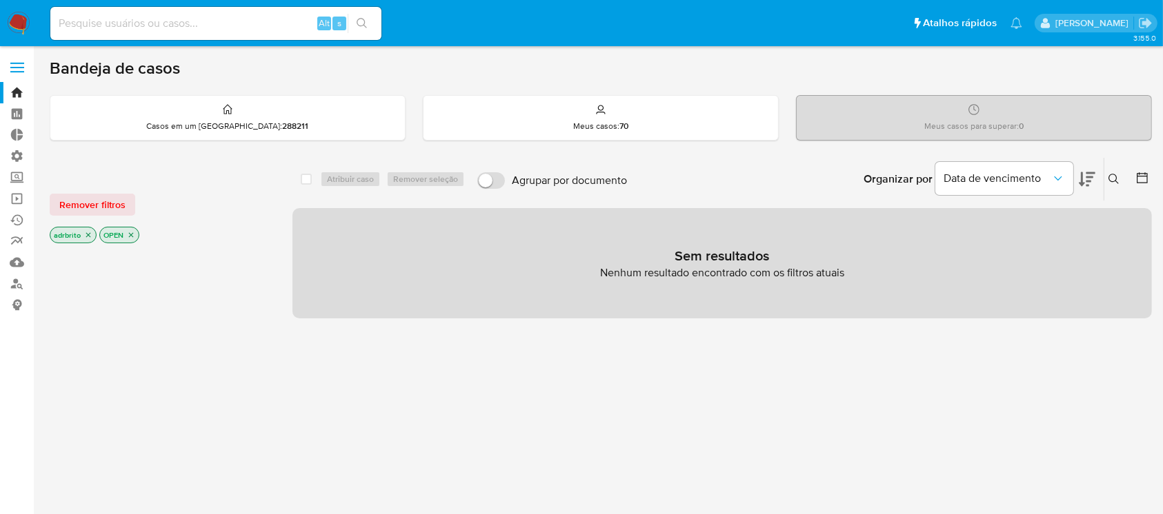
click at [80, 234] on p "adrbrito" at bounding box center [73, 235] width 46 height 15
click at [88, 235] on icon "close-filter" at bounding box center [88, 235] width 8 height 8
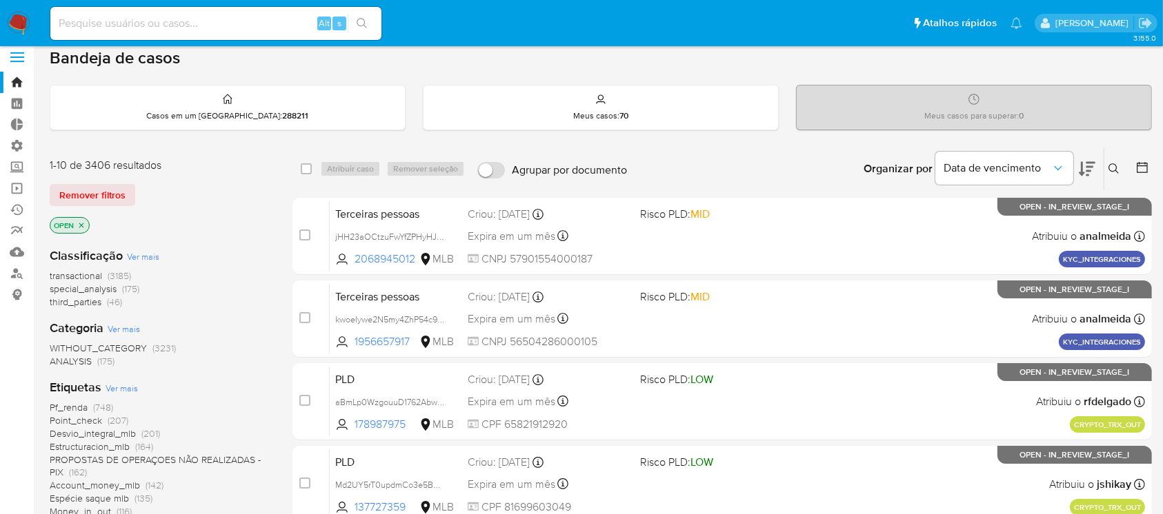
scroll to position [6, 0]
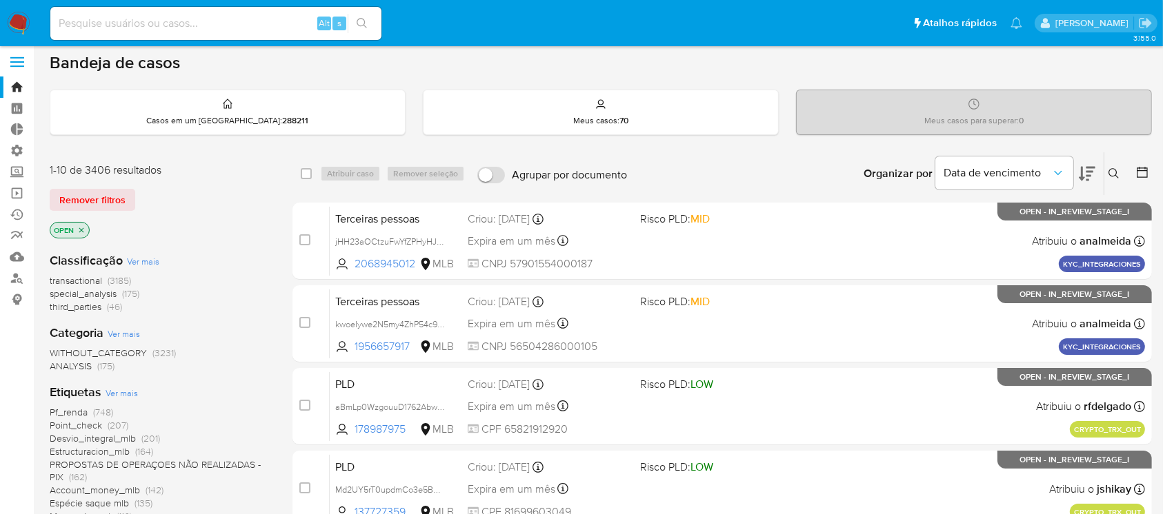
click at [1136, 171] on icon at bounding box center [1141, 172] width 11 height 11
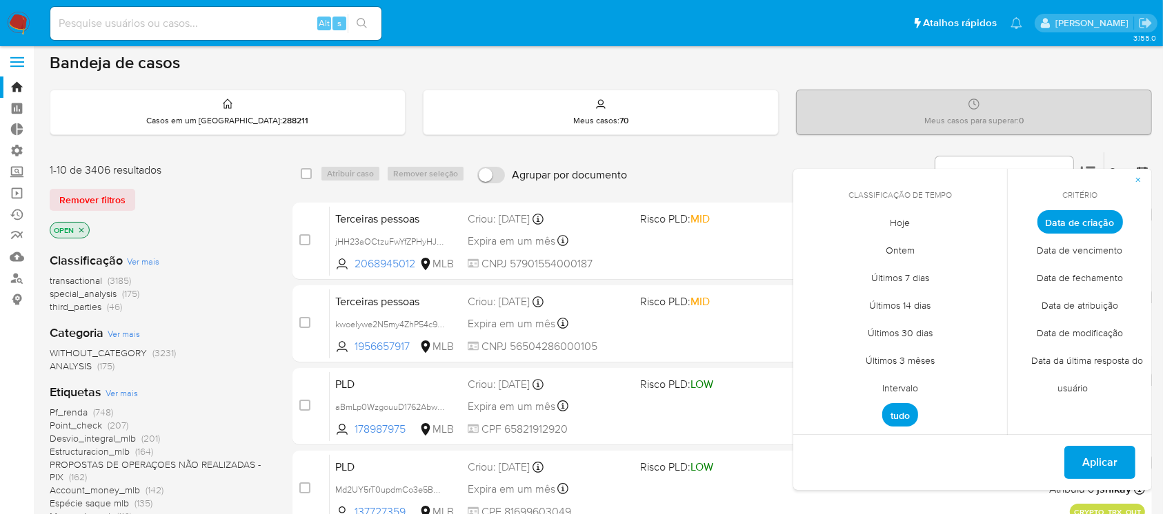
click at [905, 386] on span "Intervalo" at bounding box center [899, 388] width 65 height 28
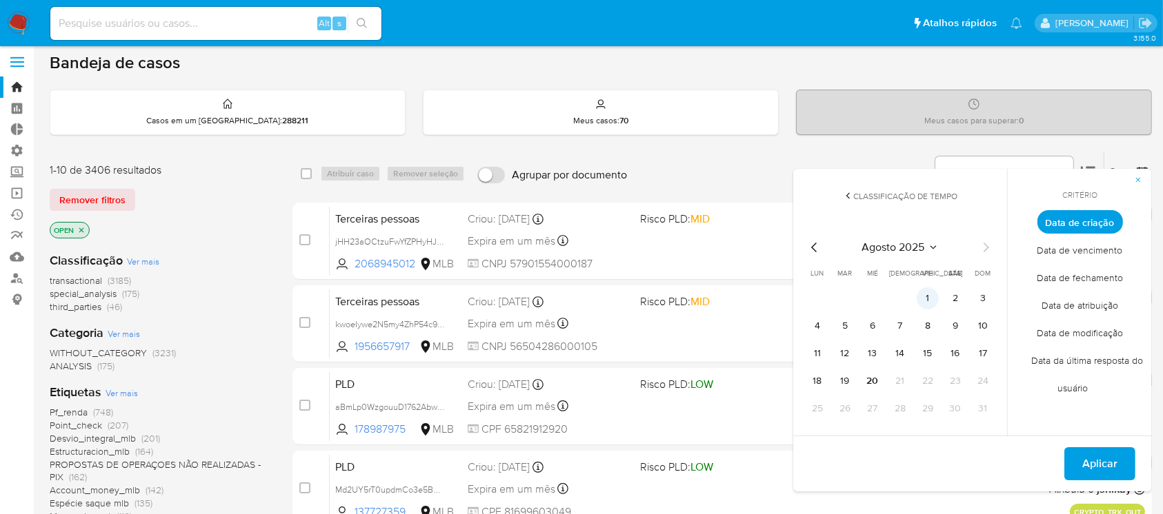
click at [931, 299] on button "1" at bounding box center [927, 299] width 22 height 22
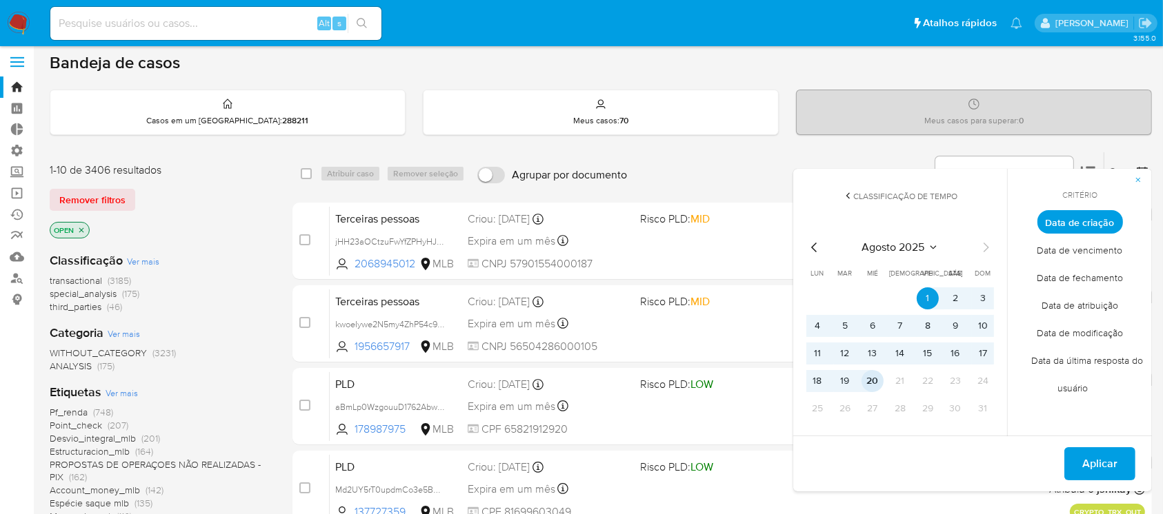
click at [872, 374] on button "20" at bounding box center [872, 381] width 22 height 22
click at [1112, 459] on span "Aplicar" at bounding box center [1099, 464] width 35 height 30
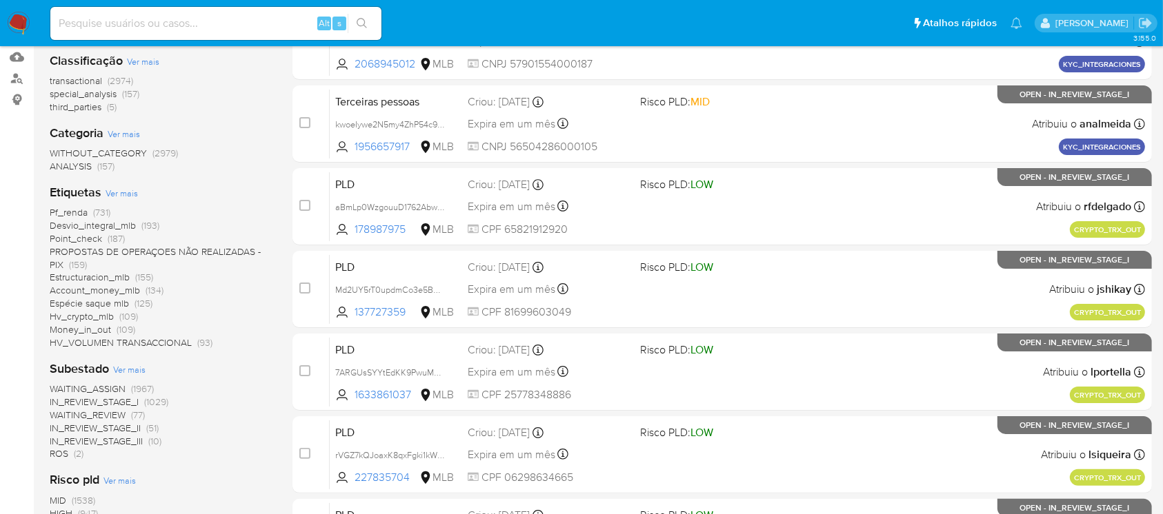
scroll to position [574, 0]
